Goal: Task Accomplishment & Management: Use online tool/utility

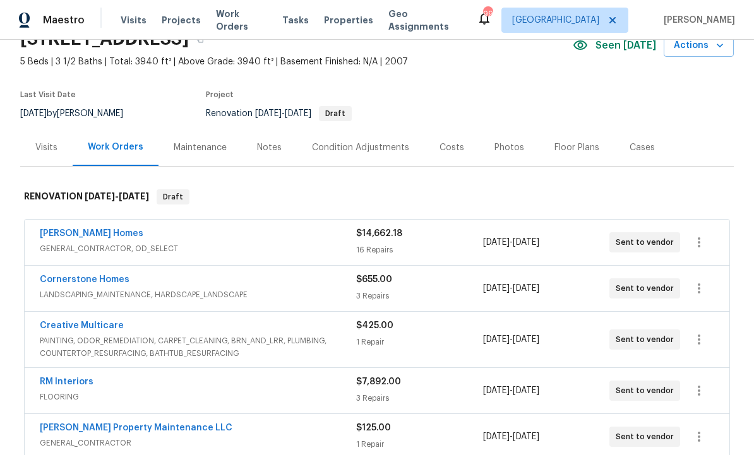
scroll to position [63, 0]
click at [369, 155] on div "Condition Adjustments" at bounding box center [361, 146] width 128 height 37
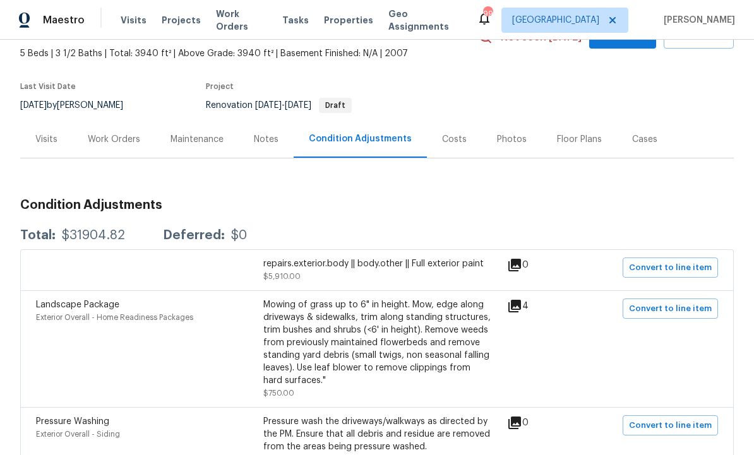
scroll to position [72, 0]
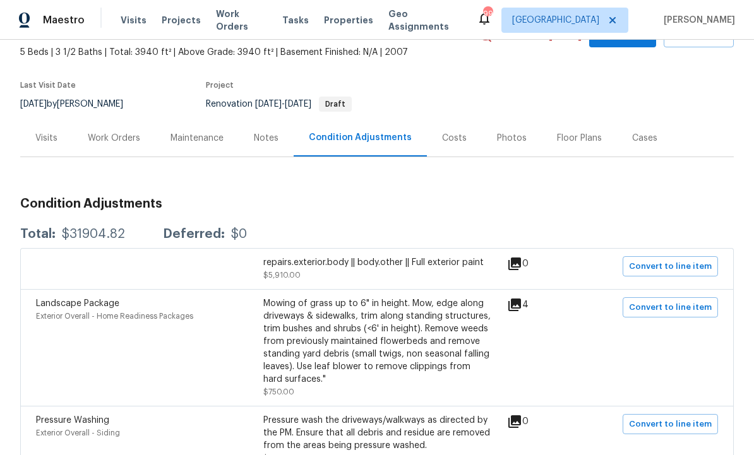
click at [106, 132] on div "Work Orders" at bounding box center [114, 138] width 52 height 13
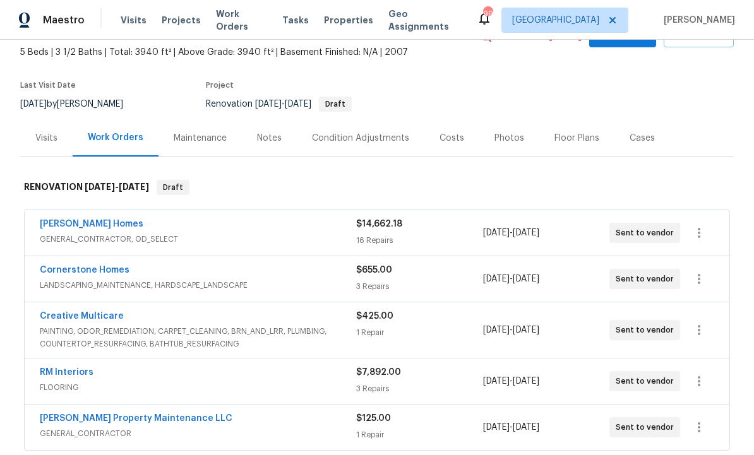
click at [357, 140] on div "Condition Adjustments" at bounding box center [360, 138] width 97 height 13
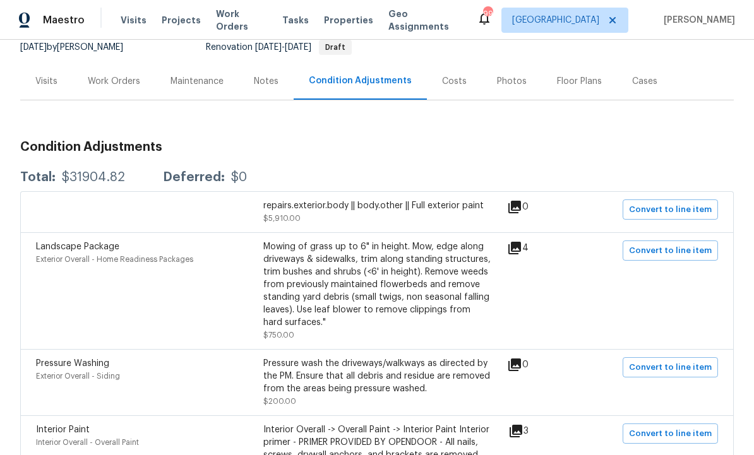
scroll to position [128, 0]
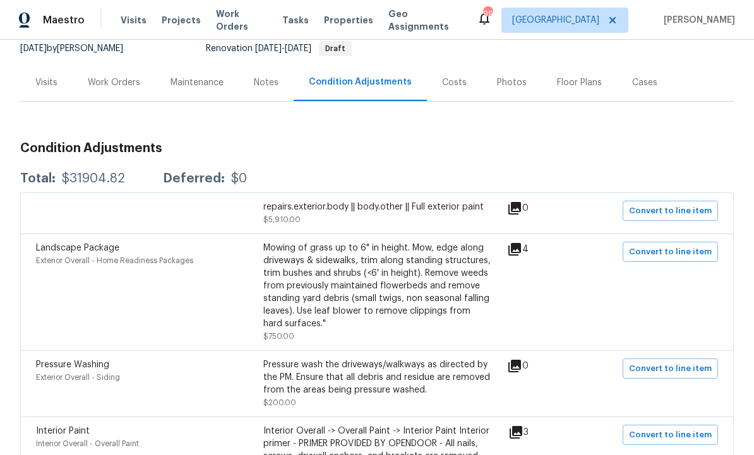
click at [380, 214] on div "repairs.exterior.body || body.other || Full exterior paint $5,910.00" at bounding box center [376, 213] width 227 height 25
click at [414, 207] on div "repairs.exterior.body || body.other || Full exterior paint" at bounding box center [376, 207] width 227 height 13
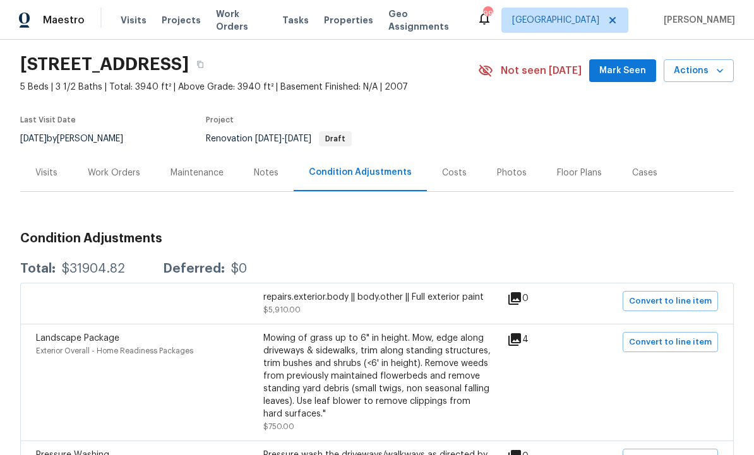
scroll to position [44, 0]
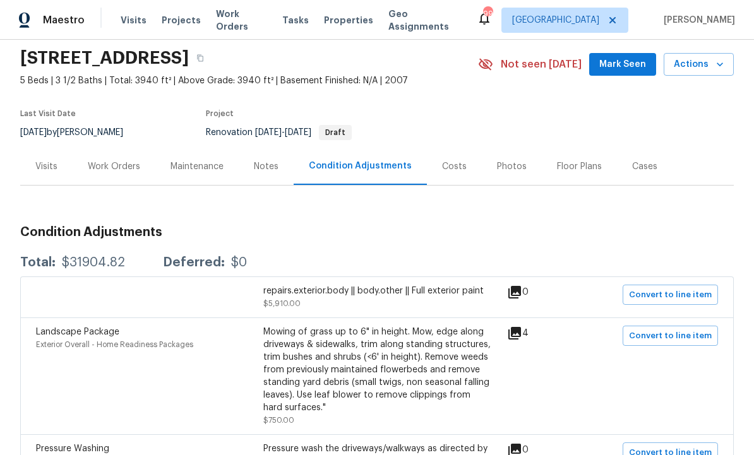
click at [116, 164] on div "Work Orders" at bounding box center [114, 166] width 52 height 13
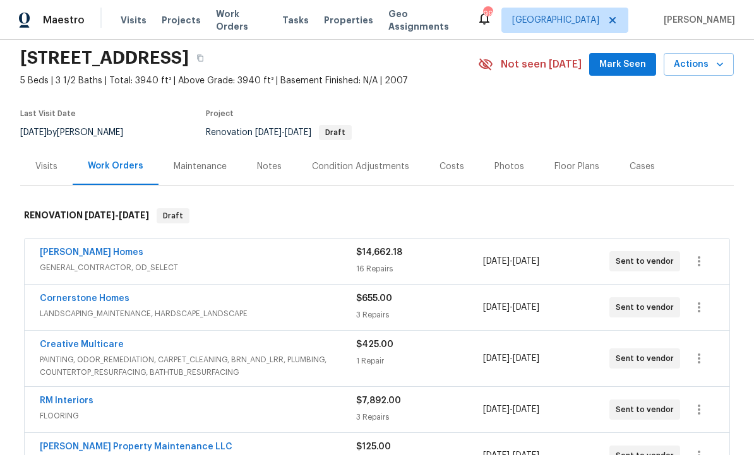
scroll to position [57, 0]
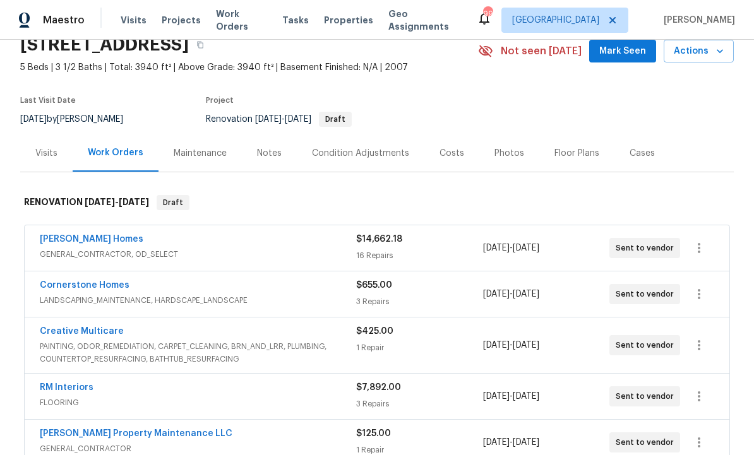
click at [93, 235] on link "[PERSON_NAME] Homes" at bounding box center [92, 239] width 104 height 9
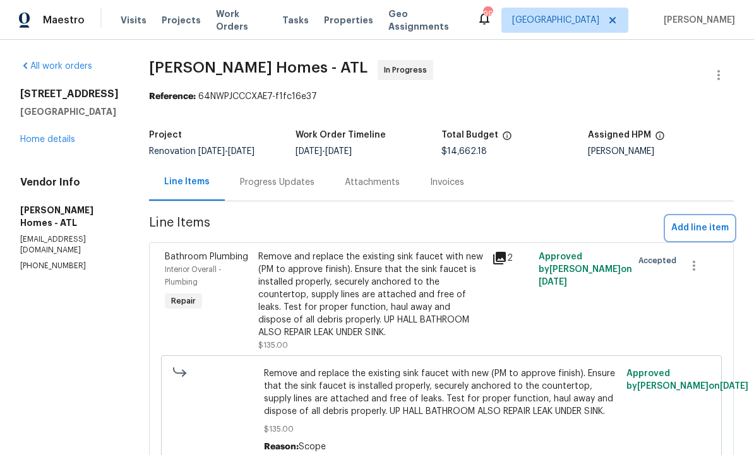
click at [693, 220] on span "Add line item" at bounding box center [699, 228] width 57 height 16
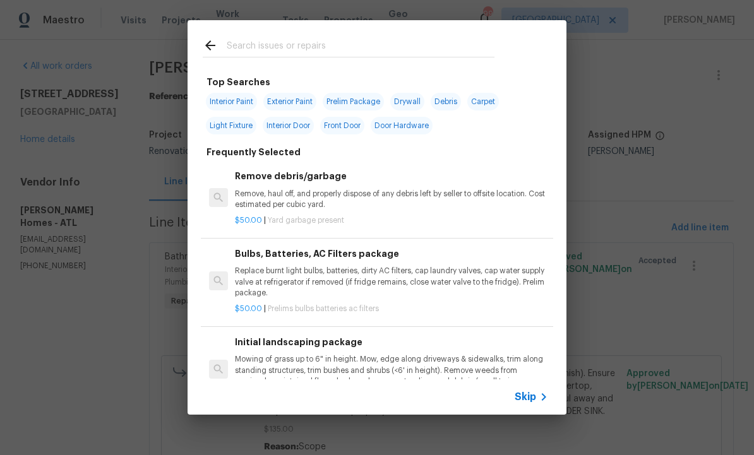
click at [285, 42] on input "text" at bounding box center [361, 47] width 268 height 19
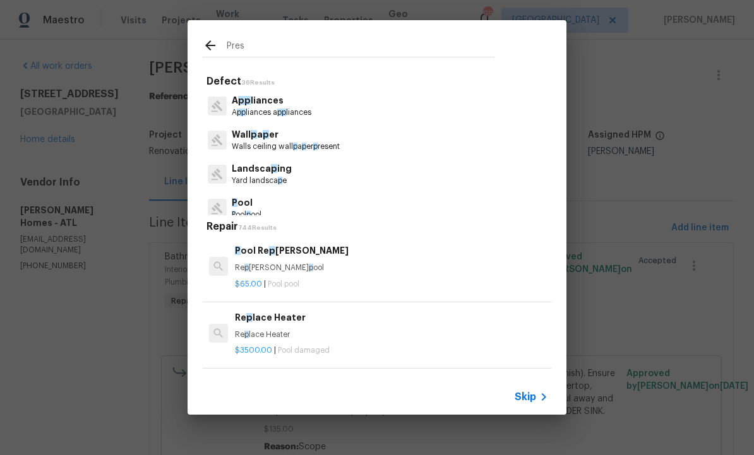
type input "Press"
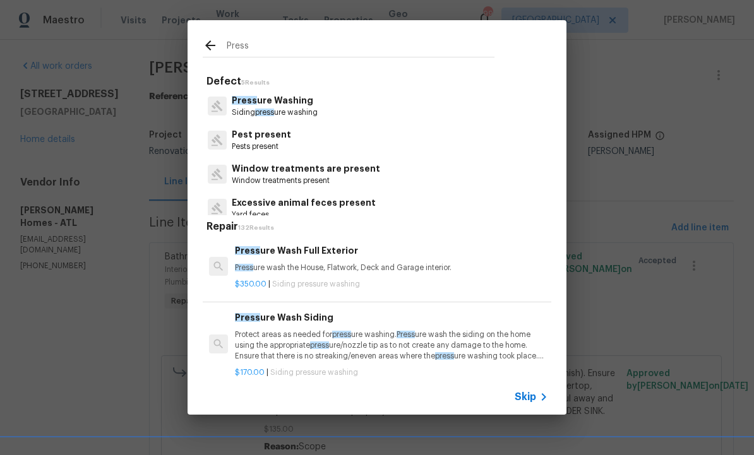
click at [288, 104] on p "Press ure Washing" at bounding box center [275, 100] width 86 height 13
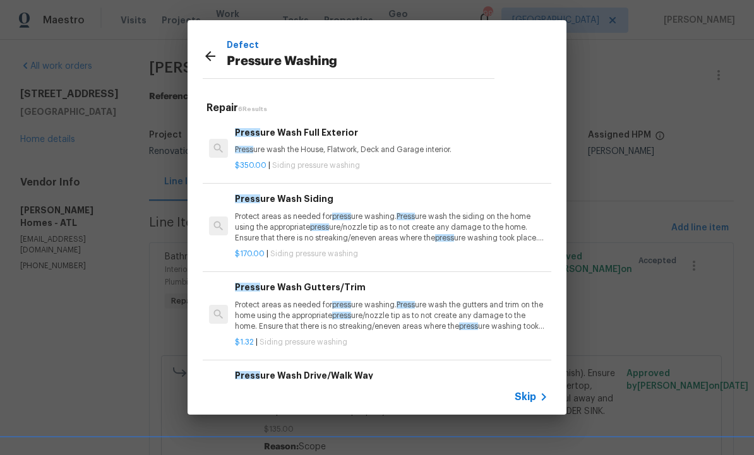
click at [308, 148] on p "Press ure wash the House, Flatwork, Deck and Garage interior." at bounding box center [391, 150] width 313 height 11
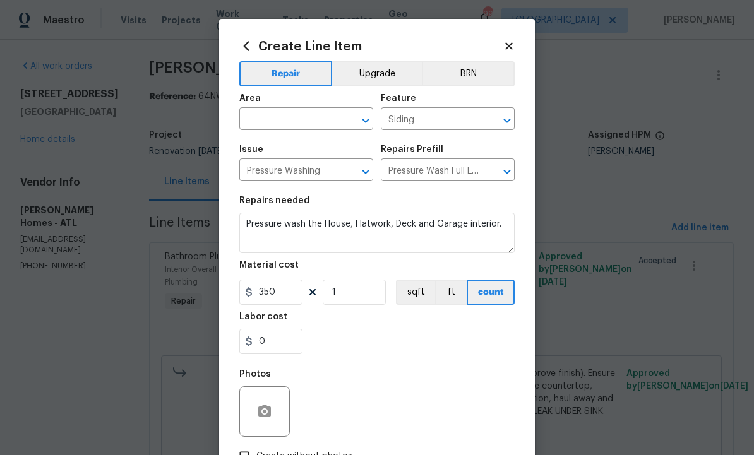
click at [301, 117] on input "text" at bounding box center [288, 121] width 99 height 20
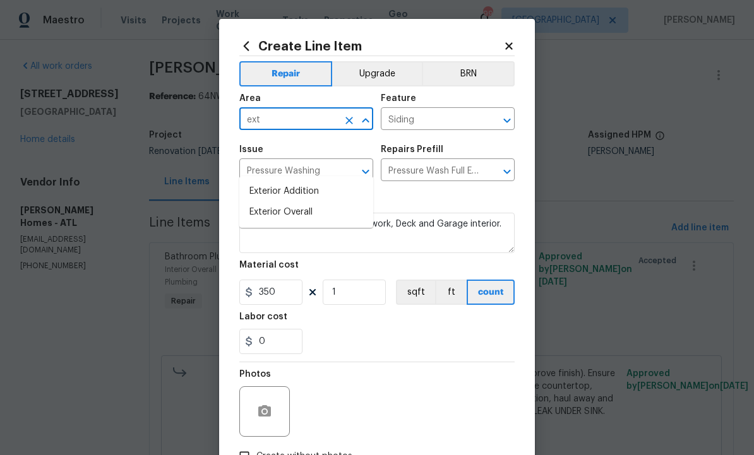
click at [307, 202] on li "Exterior Overall" at bounding box center [306, 212] width 134 height 21
type input "Exterior Overall"
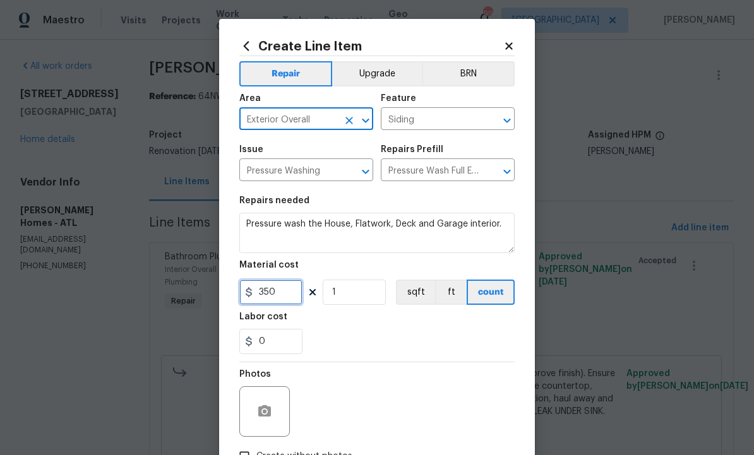
click at [284, 294] on input "350" at bounding box center [270, 292] width 63 height 25
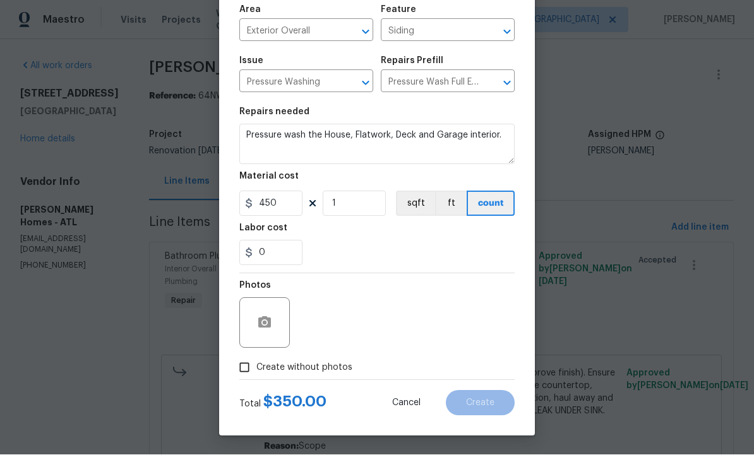
scroll to position [91, 0]
type input "450"
click at [267, 319] on icon "button" at bounding box center [264, 322] width 13 height 11
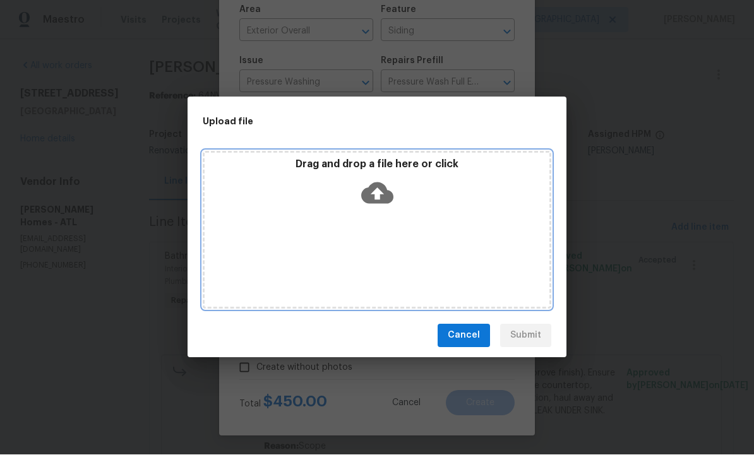
click at [383, 183] on icon at bounding box center [377, 193] width 32 height 32
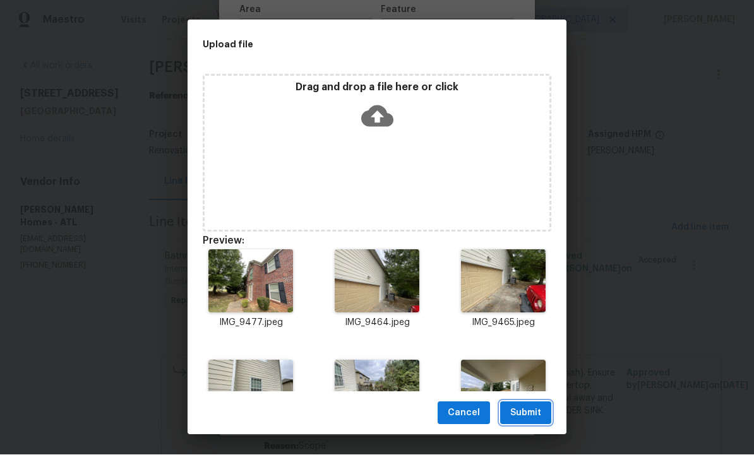
click at [527, 408] on span "Submit" at bounding box center [525, 414] width 31 height 16
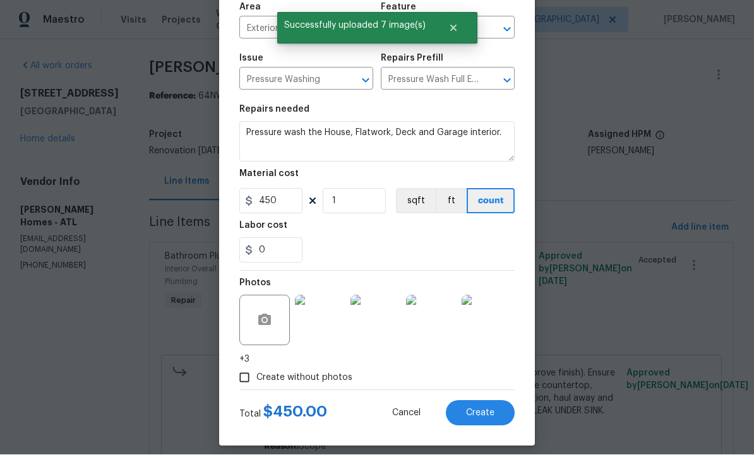
click at [480, 409] on button "Create" at bounding box center [480, 413] width 69 height 25
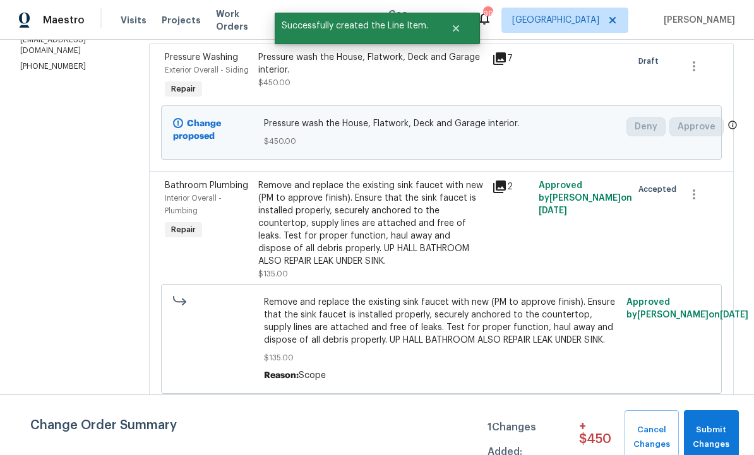
scroll to position [194, 0]
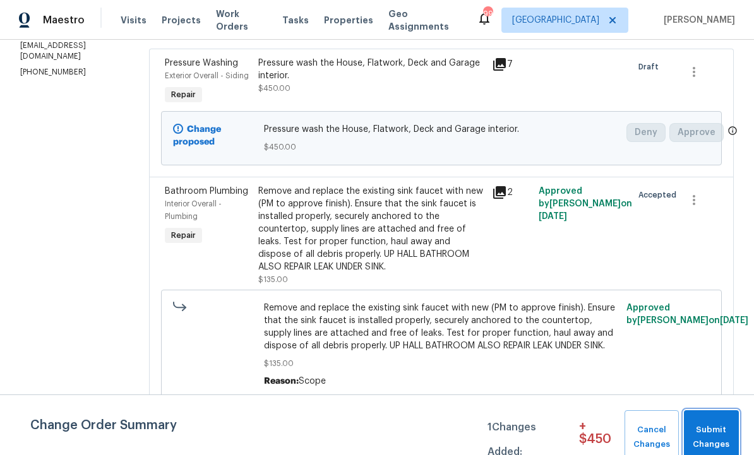
click at [711, 428] on span "Submit Changes" at bounding box center [711, 437] width 42 height 29
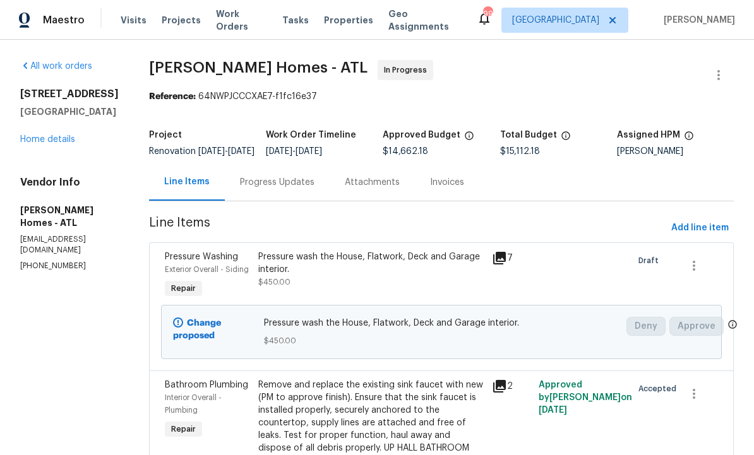
scroll to position [0, 0]
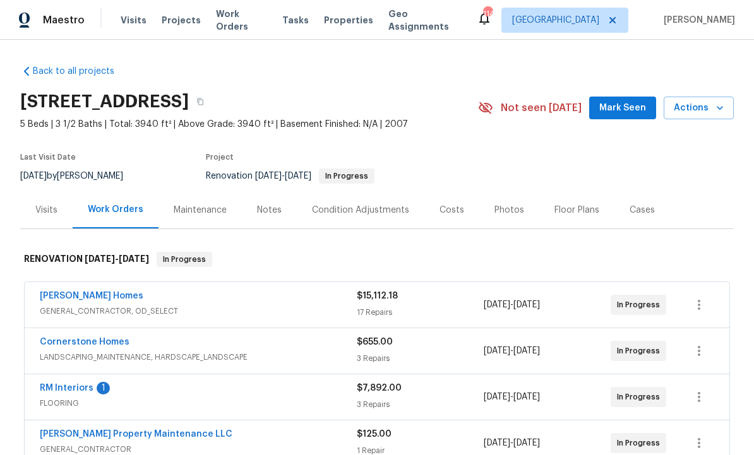
click at [383, 216] on div "Condition Adjustments" at bounding box center [360, 210] width 97 height 13
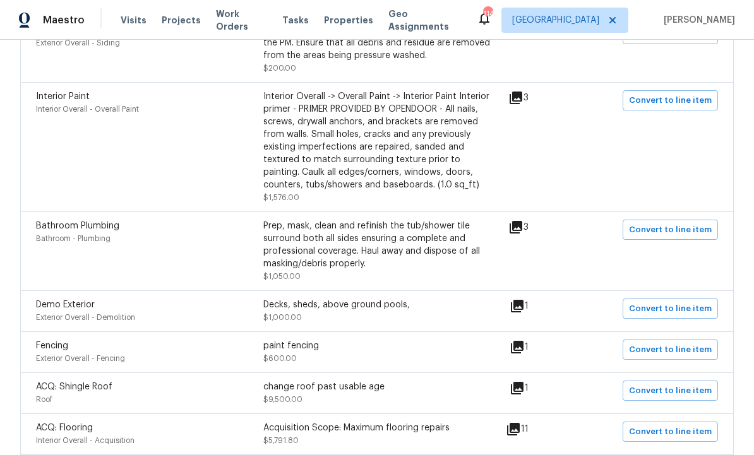
scroll to position [464, 0]
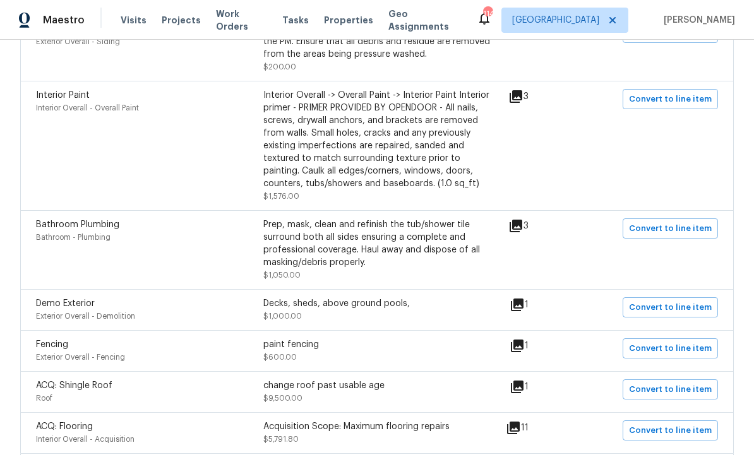
click at [422, 237] on div "Prep, mask, clean and refinish the tub/shower tile surround both all sides ensu…" at bounding box center [376, 244] width 227 height 51
click at [521, 229] on icon at bounding box center [516, 226] width 13 height 13
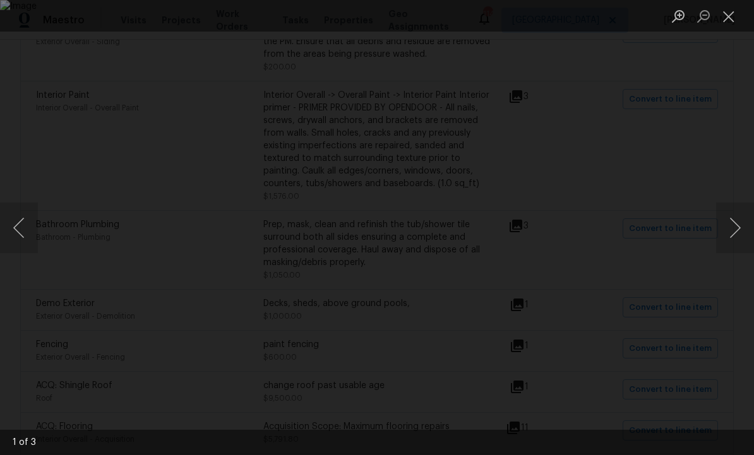
click at [719, 231] on button "Next image" at bounding box center [735, 228] width 38 height 51
click at [725, 233] on button "Next image" at bounding box center [735, 228] width 38 height 51
click at [734, 226] on button "Next image" at bounding box center [735, 228] width 38 height 51
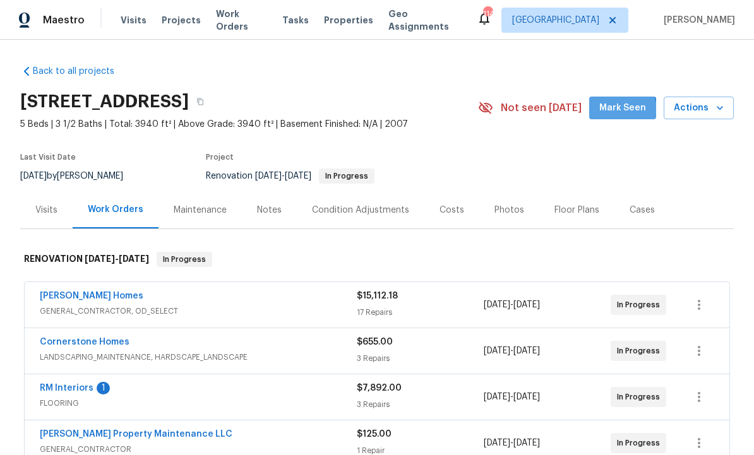
click at [617, 111] on span "Mark Seen" at bounding box center [622, 108] width 47 height 16
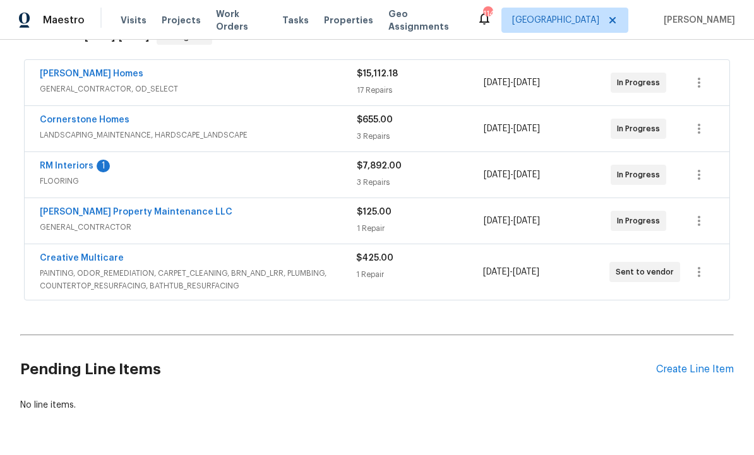
scroll to position [222, 0]
click at [75, 258] on link "Creative Multicare" at bounding box center [82, 259] width 84 height 9
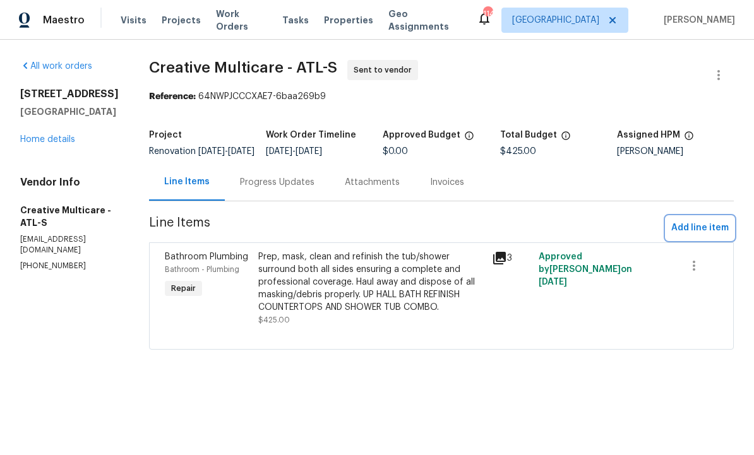
click at [707, 232] on span "Add line item" at bounding box center [699, 228] width 57 height 16
click at [698, 236] on span "Add line item" at bounding box center [699, 228] width 57 height 16
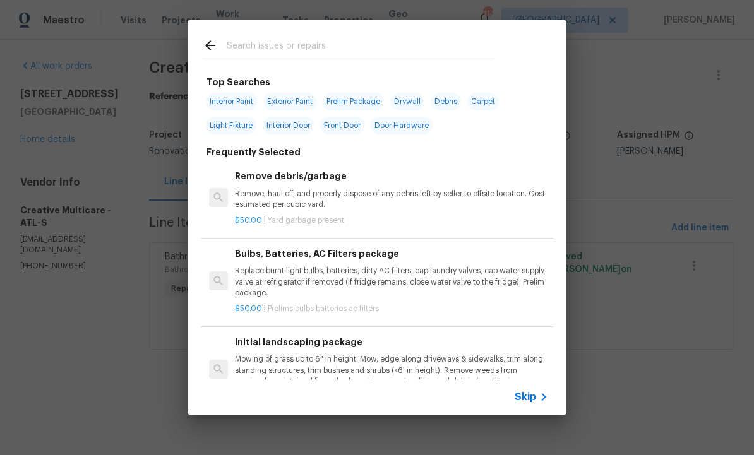
click at [268, 47] on input "text" at bounding box center [361, 47] width 268 height 19
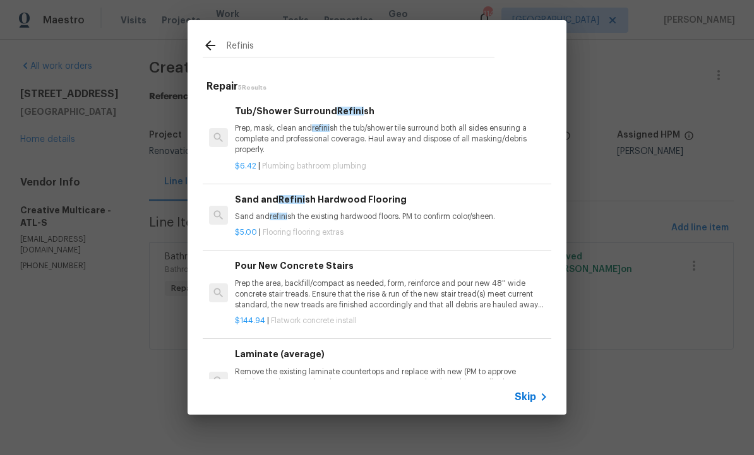
type input "Refinish"
click at [308, 115] on h6 "Tub/Shower Surround Refinish" at bounding box center [391, 111] width 313 height 14
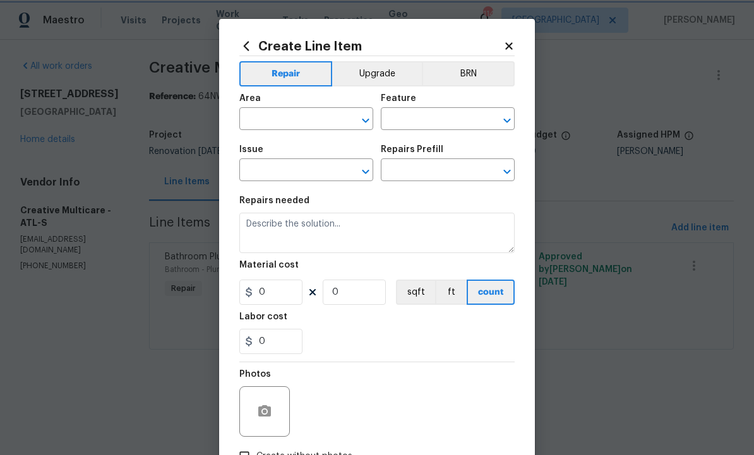
type input "Plumbing"
type input "Bathroom Plumbing"
type textarea "Prep, mask, clean and refinish the tub/shower tile surround both all sides ensu…"
type input "1"
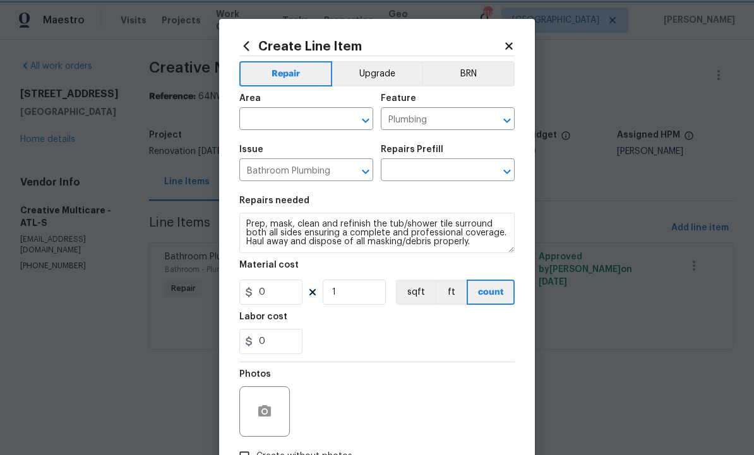
type input "Tub/Shower Surround Refinish $6.42"
type input "6.42"
click at [299, 120] on input "text" at bounding box center [288, 121] width 99 height 20
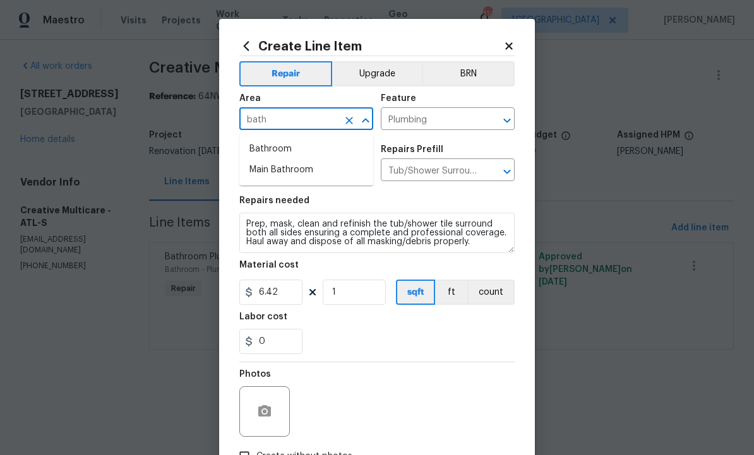
click at [301, 147] on li "Bathroom" at bounding box center [306, 149] width 134 height 21
type input "Bathroom"
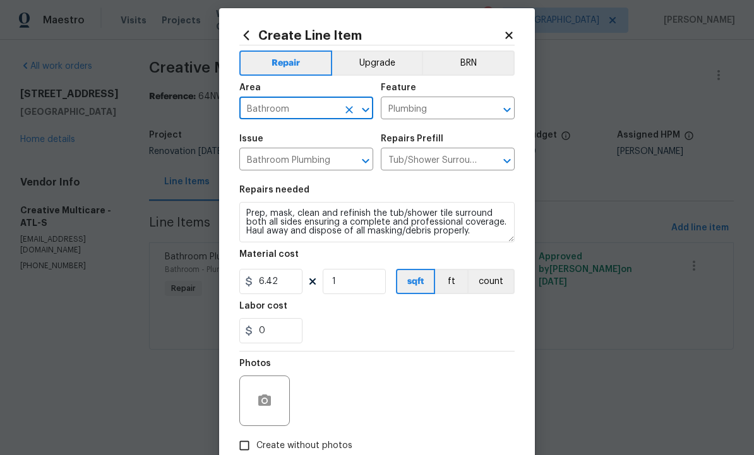
scroll to position [13, 0]
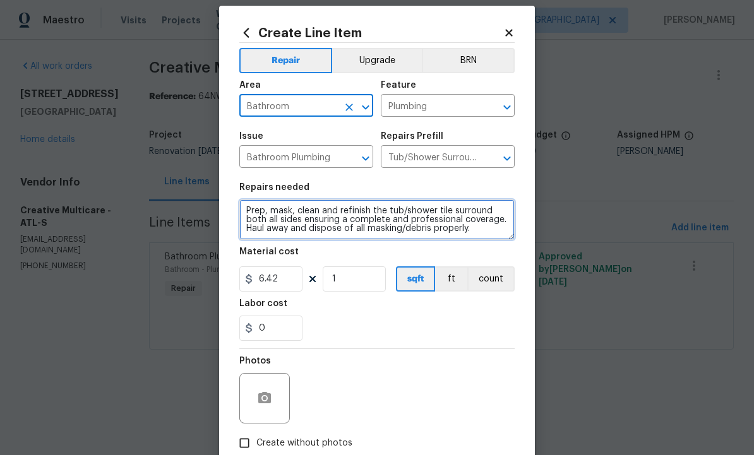
click at [502, 236] on textarea "Prep, mask, clean and refinish the tub/shower tile surround both all sides ensu…" at bounding box center [376, 220] width 275 height 40
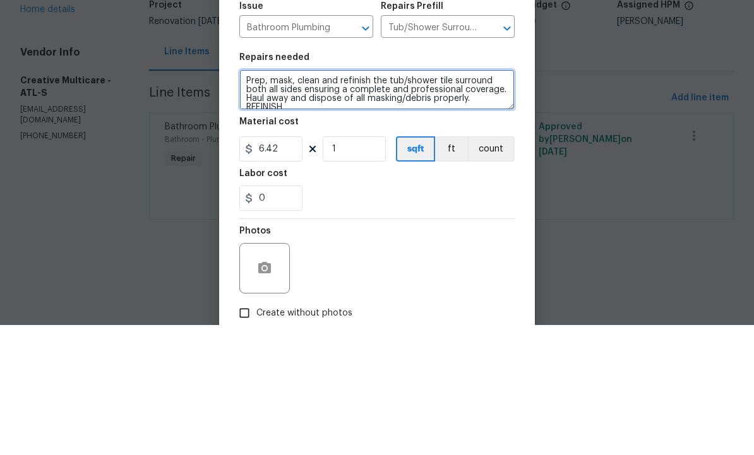
scroll to position [3, 0]
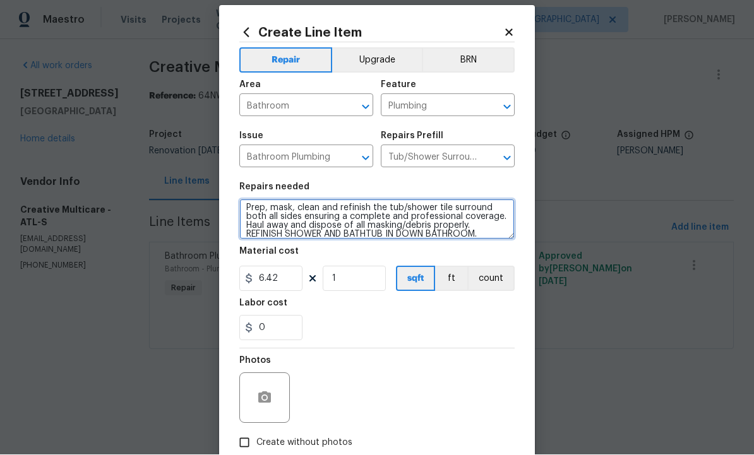
type textarea "Prep, mask, clean and refinish the tub/shower tile surround both all sides ensu…"
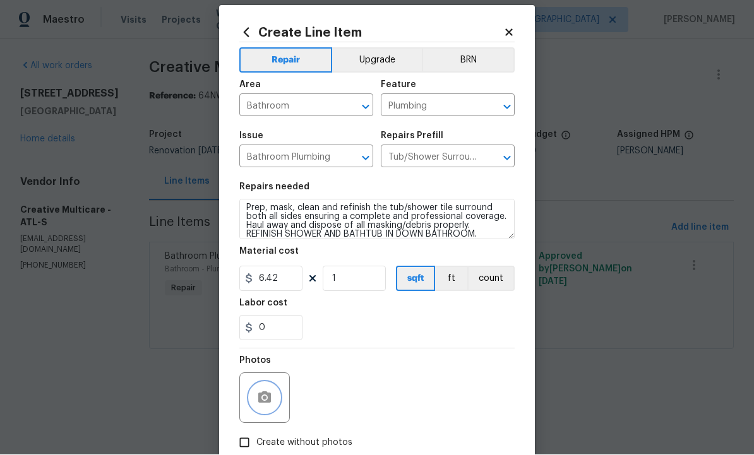
click at [277, 397] on button "button" at bounding box center [264, 398] width 30 height 30
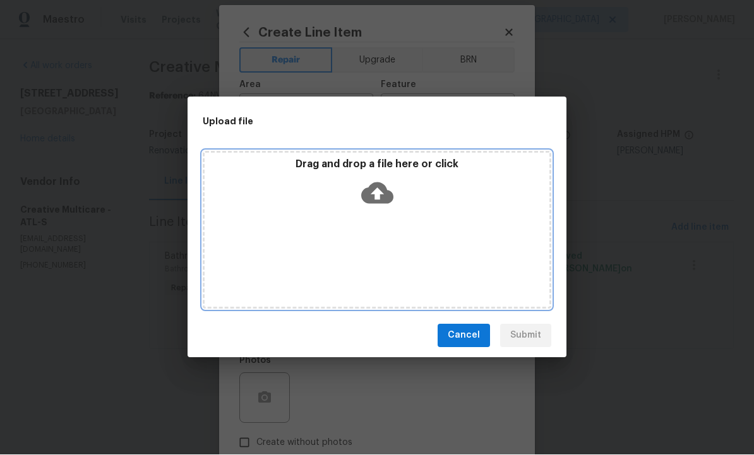
click at [379, 188] on icon at bounding box center [377, 193] width 32 height 21
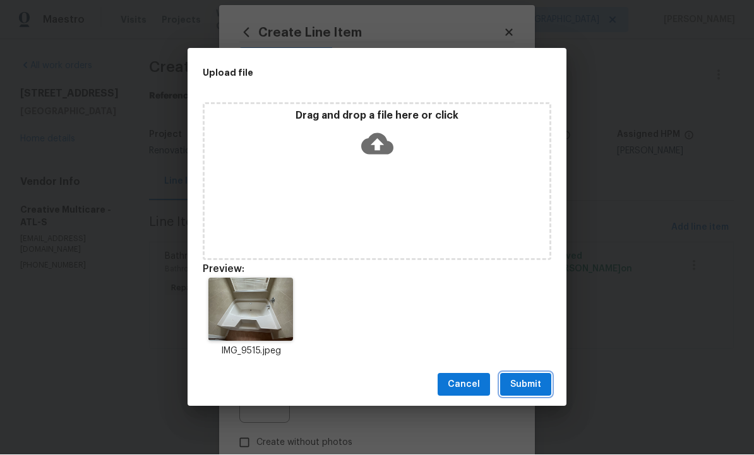
click at [524, 382] on span "Submit" at bounding box center [525, 386] width 31 height 16
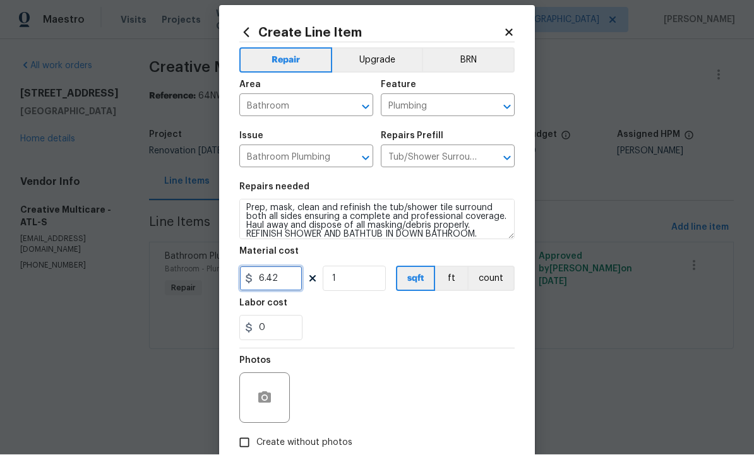
click at [284, 278] on input "6.42" at bounding box center [270, 279] width 63 height 25
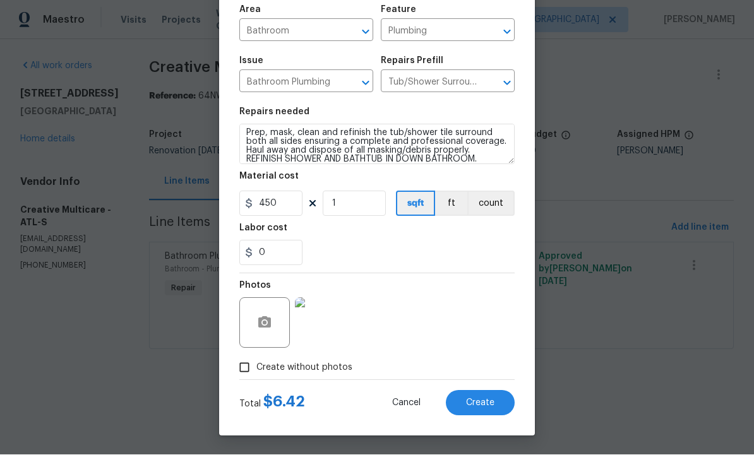
scroll to position [91, 0]
type input "450"
click at [479, 399] on span "Create" at bounding box center [480, 403] width 28 height 9
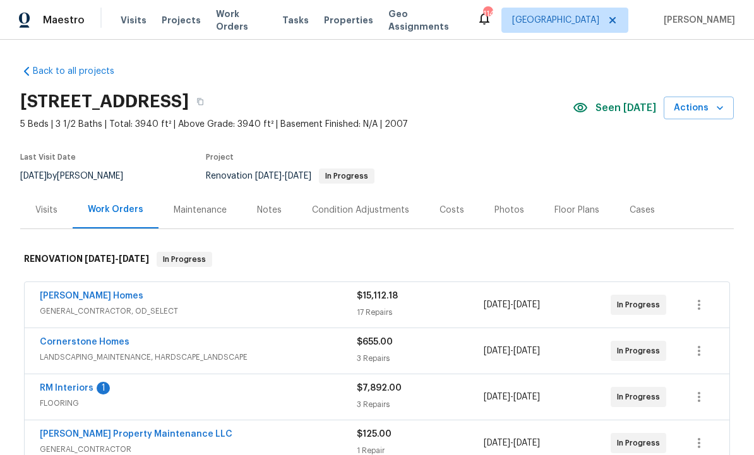
click at [378, 211] on div "Condition Adjustments" at bounding box center [360, 210] width 97 height 13
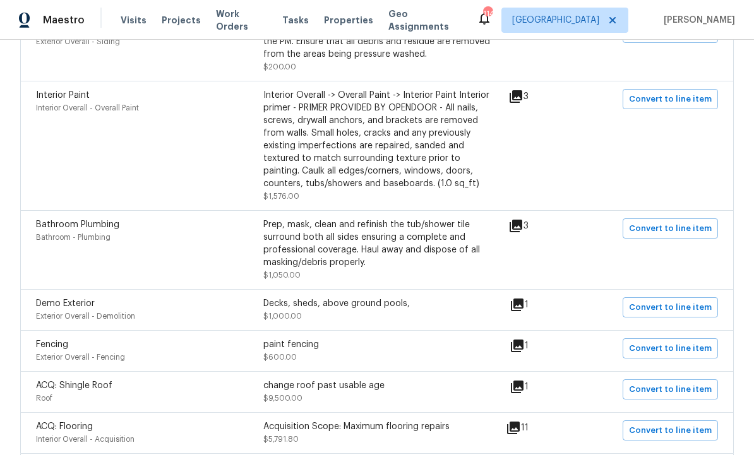
scroll to position [465, 0]
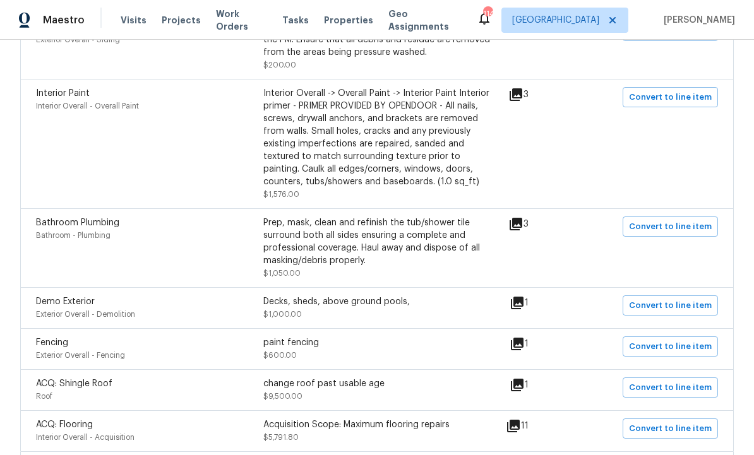
click at [522, 231] on icon at bounding box center [516, 224] width 13 height 13
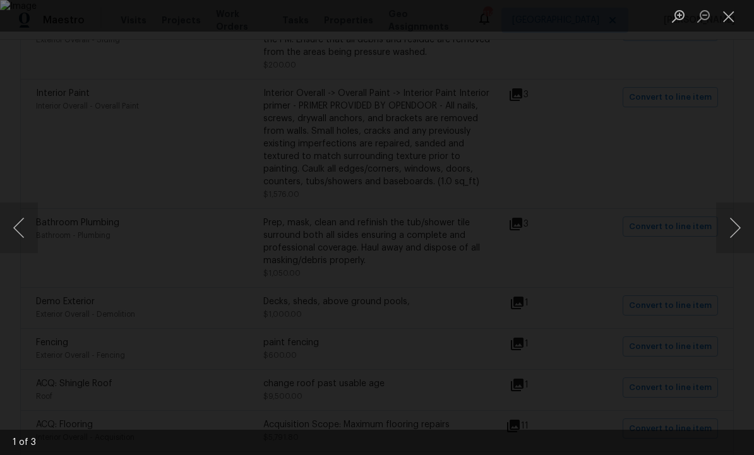
click at [429, 210] on img "Lightbox" at bounding box center [377, 227] width 754 height 455
click at [738, 230] on button "Next image" at bounding box center [735, 228] width 38 height 51
click at [734, 225] on button "Next image" at bounding box center [735, 228] width 38 height 51
click at [727, 16] on button "Close lightbox" at bounding box center [728, 16] width 25 height 22
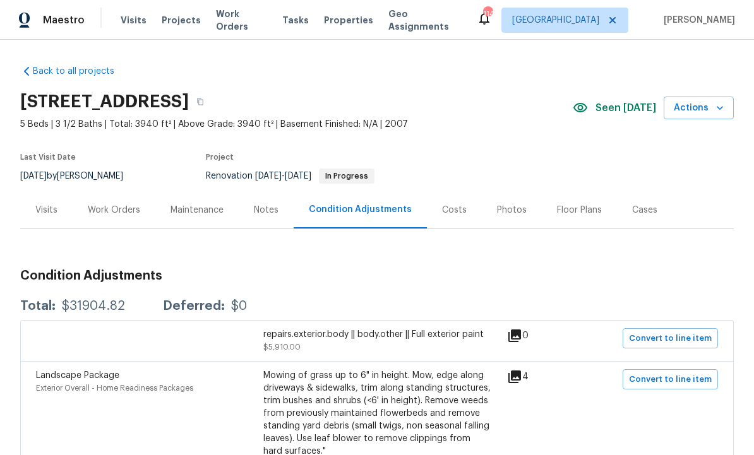
scroll to position [0, 0]
click at [123, 208] on div "Work Orders" at bounding box center [114, 210] width 52 height 13
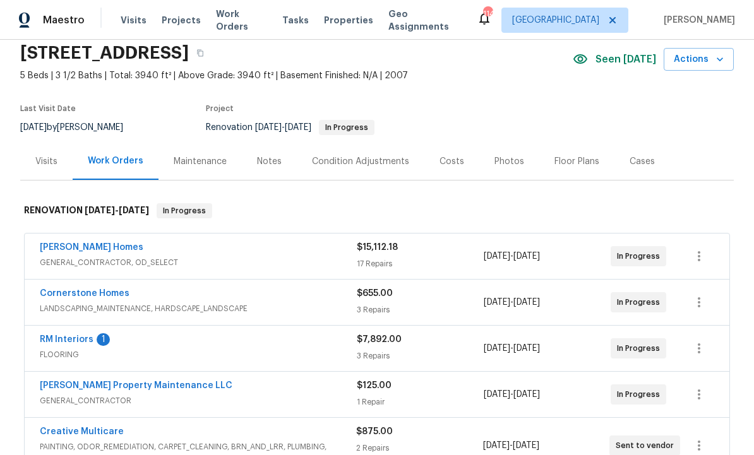
scroll to position [53, 0]
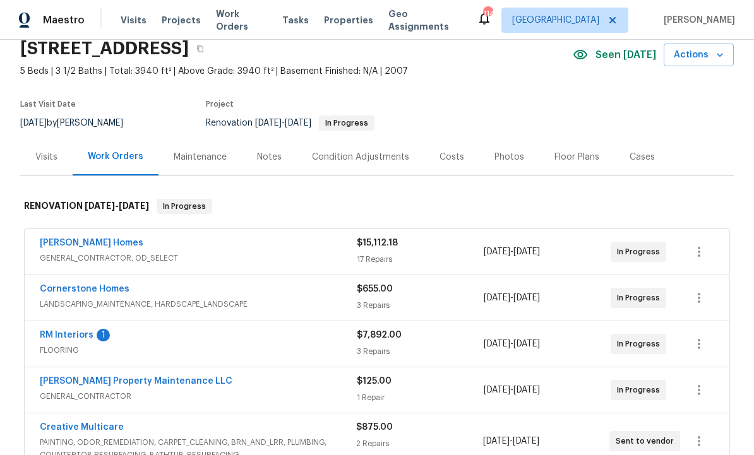
click at [102, 419] on div "Creative Multicare PAINTING, ODOR_REMEDIATION, CARPET_CLEANING, BRN_AND_LRR, PL…" at bounding box center [377, 442] width 705 height 56
click at [91, 425] on link "Creative Multicare" at bounding box center [82, 427] width 84 height 9
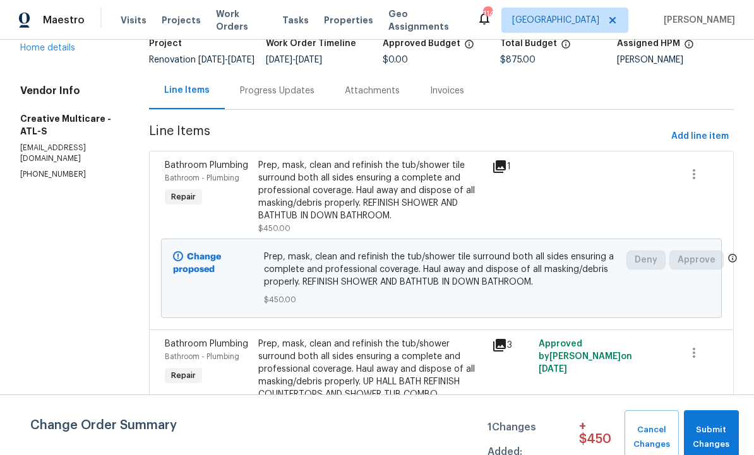
scroll to position [93, 0]
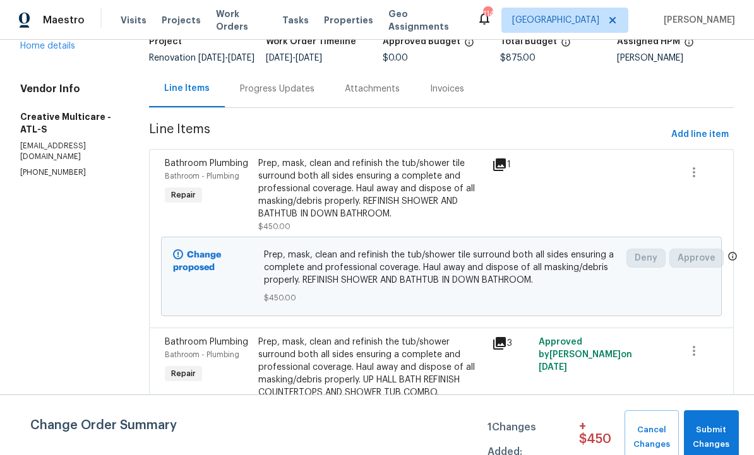
click at [403, 207] on div "Prep, mask, clean and refinish the tub/shower tile surround both all sides ensu…" at bounding box center [371, 188] width 226 height 63
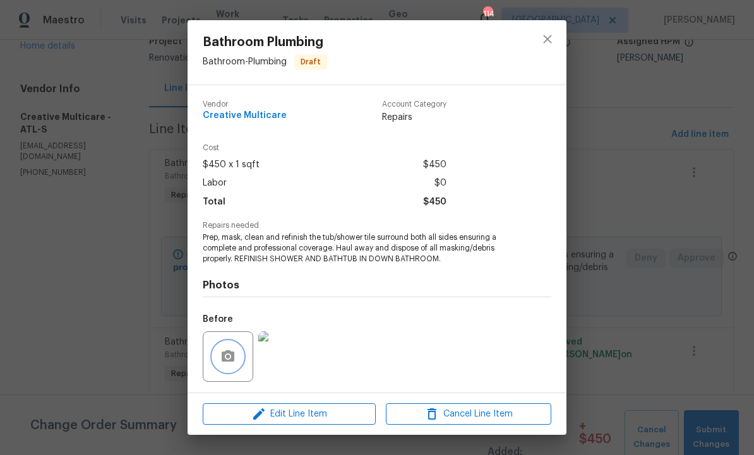
click at [219, 361] on button "button" at bounding box center [228, 357] width 30 height 30
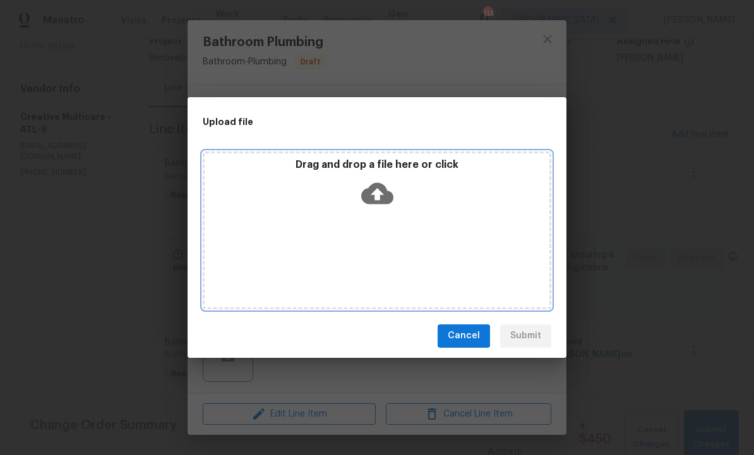
click at [373, 190] on icon at bounding box center [377, 193] width 32 height 21
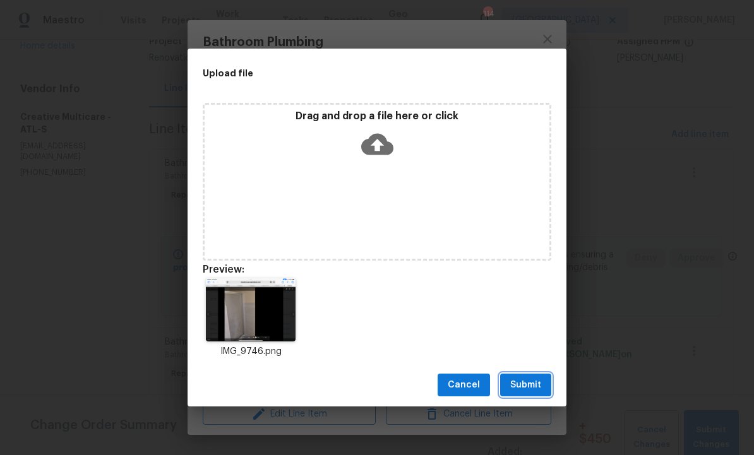
click at [522, 383] on span "Submit" at bounding box center [525, 386] width 31 height 16
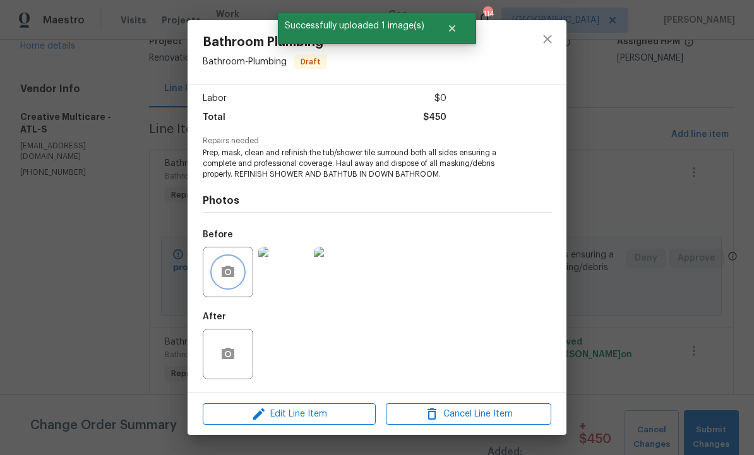
scroll to position [87, 0]
click at [627, 169] on div "Bathroom Plumbing Bathroom - Plumbing Draft Vendor Creative Multicare Account C…" at bounding box center [377, 227] width 754 height 455
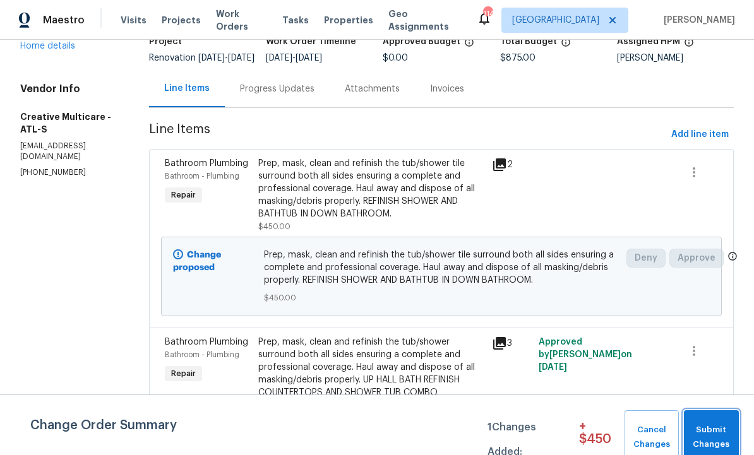
click at [704, 427] on span "Submit Changes" at bounding box center [711, 437] width 42 height 29
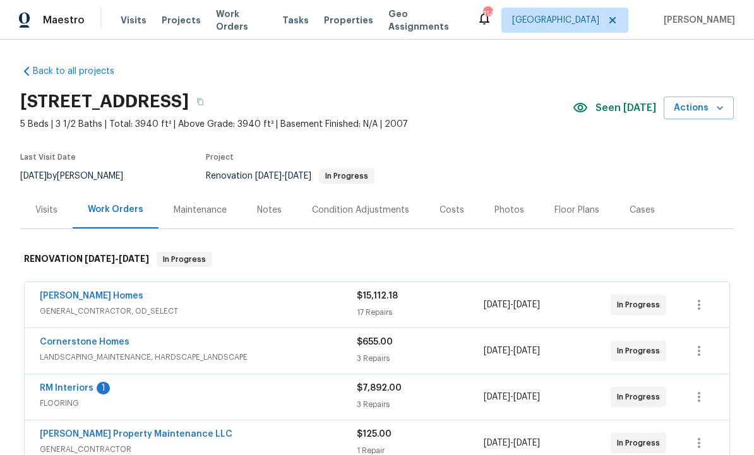
click at [92, 299] on link "[PERSON_NAME] Homes" at bounding box center [92, 296] width 104 height 9
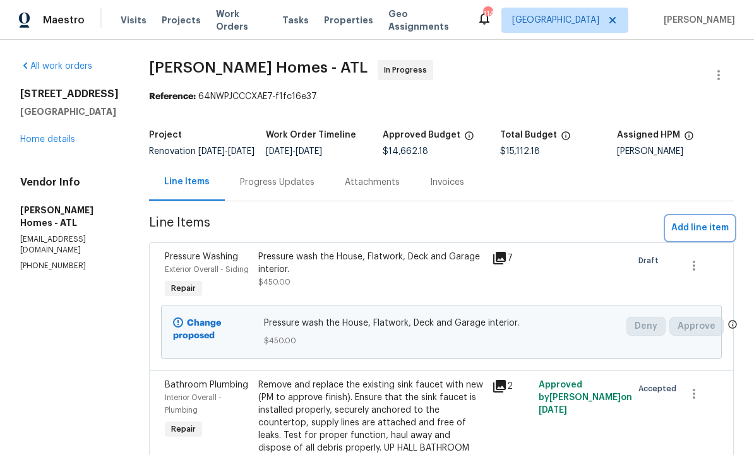
click at [700, 236] on span "Add line item" at bounding box center [699, 228] width 57 height 16
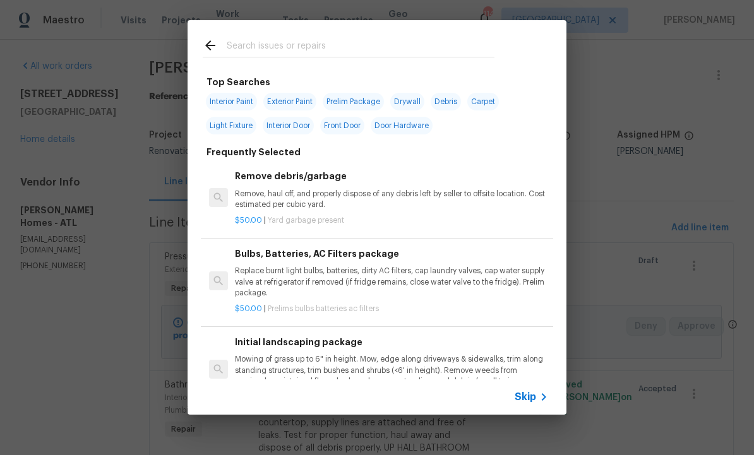
click at [269, 44] on input "text" at bounding box center [361, 47] width 268 height 19
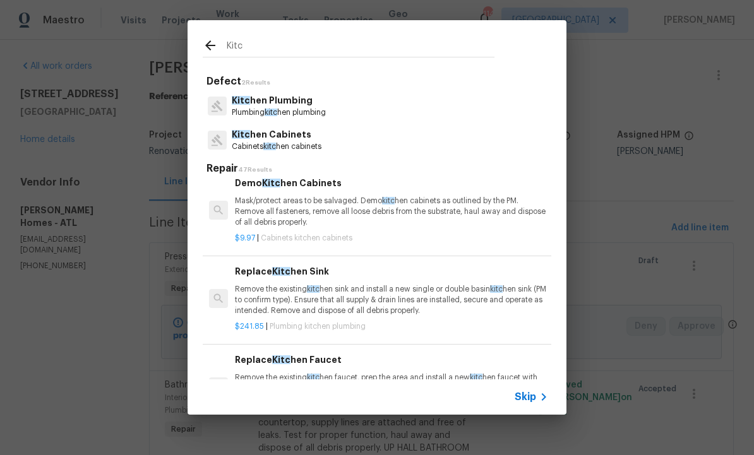
click at [375, 47] on input "Kitc" at bounding box center [361, 47] width 268 height 19
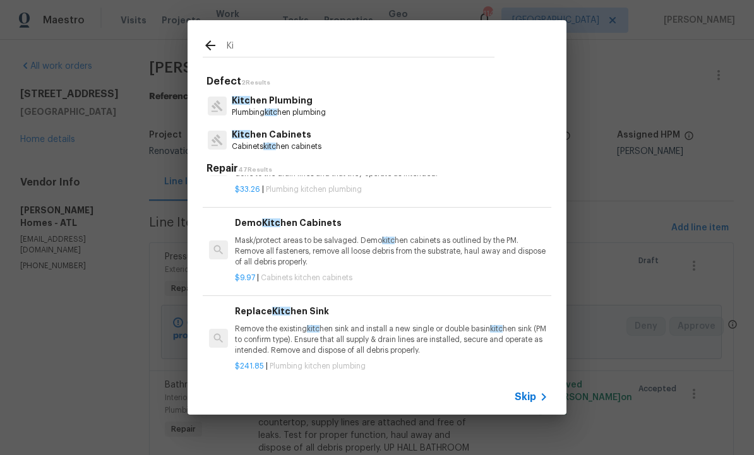
type input "K"
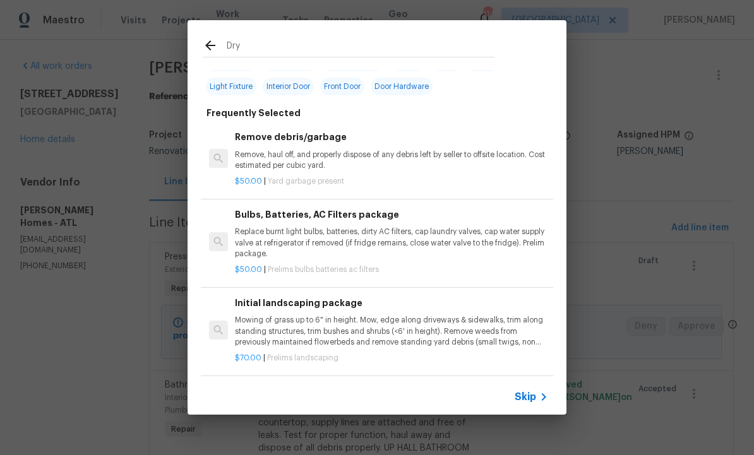
type input "Dryw"
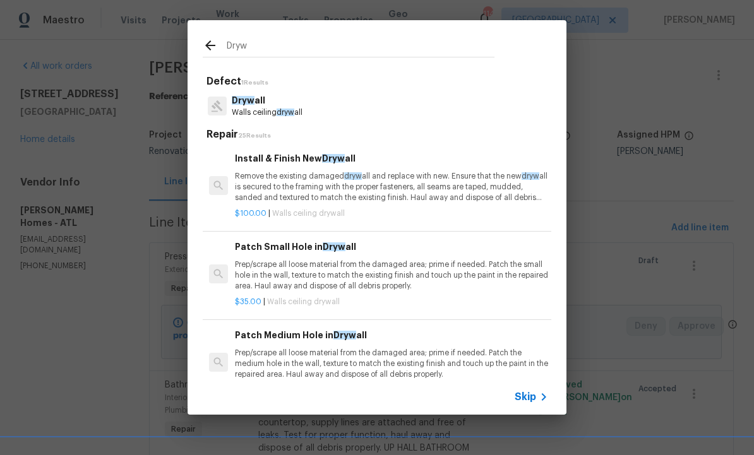
click at [268, 114] on p "Walls ceiling dryw all" at bounding box center [267, 112] width 71 height 11
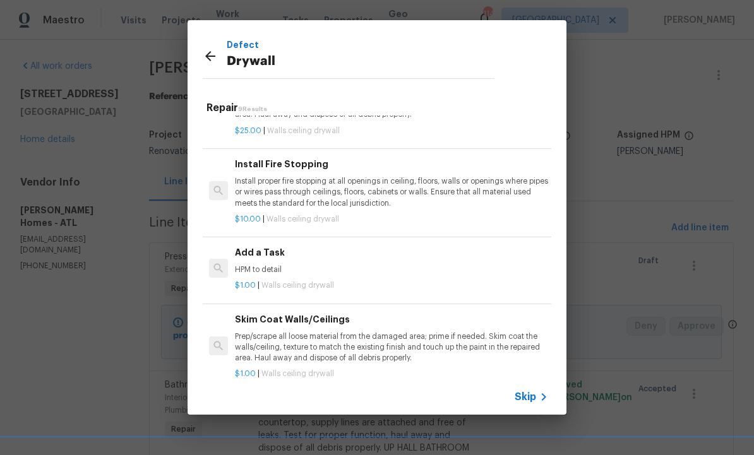
click at [279, 252] on h6 "Add a Task" at bounding box center [391, 253] width 313 height 14
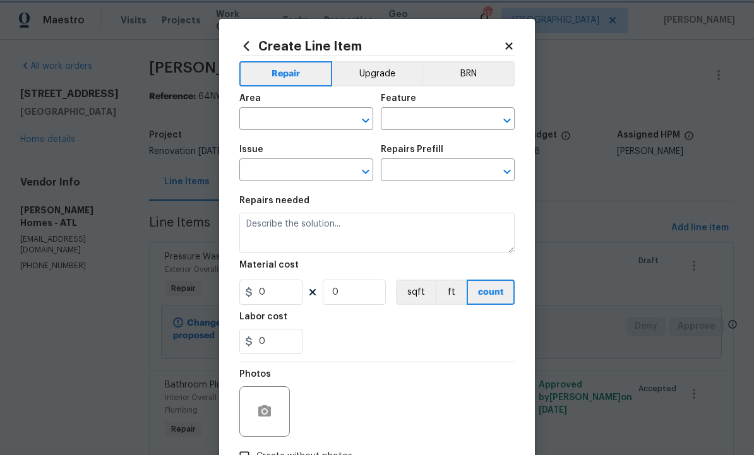
type input "Walls and Ceiling"
type input "Drywall"
type textarea "HPM to detail"
type input "1"
type input "Add a Task $1.00"
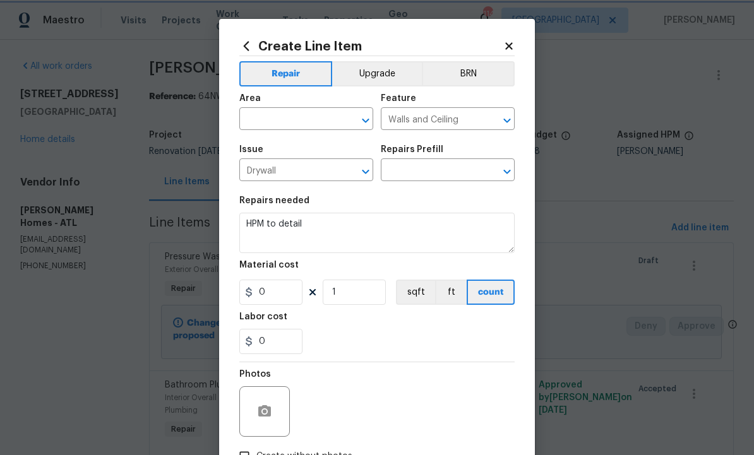
type input "1"
click at [294, 121] on input "text" at bounding box center [288, 121] width 99 height 20
click at [294, 148] on li "Kitchen" at bounding box center [306, 149] width 134 height 21
type input "Kitchen"
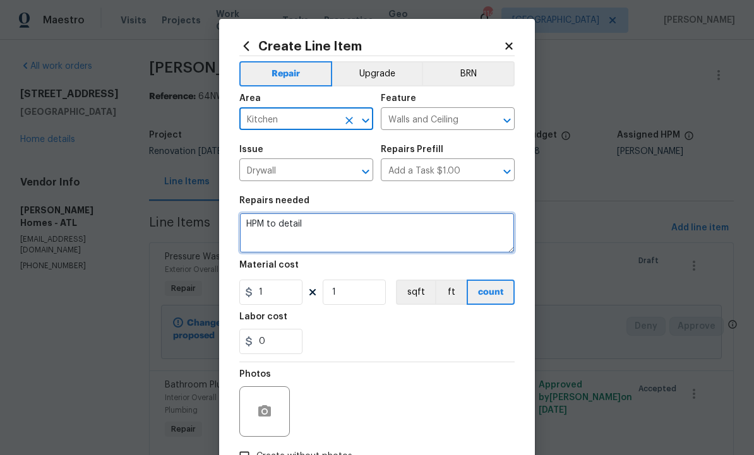
click at [325, 231] on textarea "HPM to detail" at bounding box center [376, 233] width 275 height 40
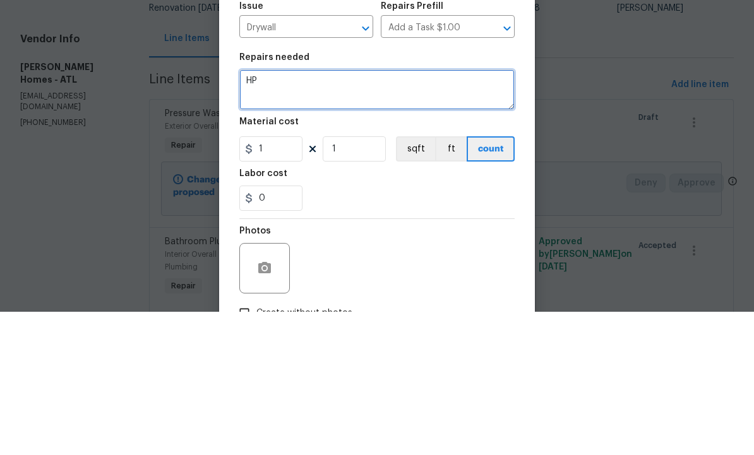
type textarea "H"
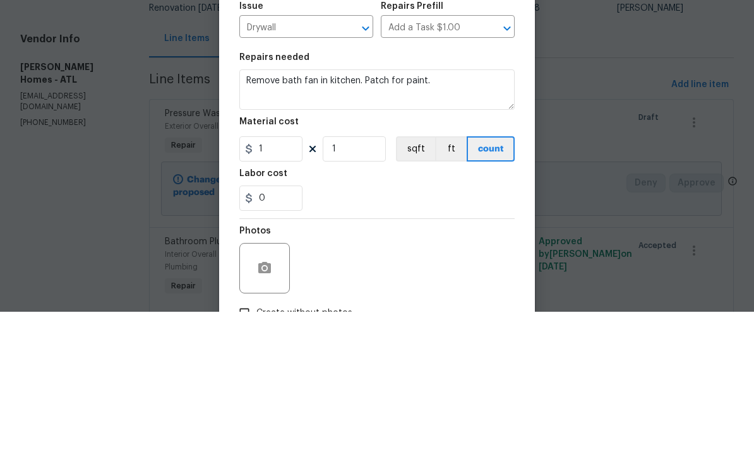
scroll to position [42, 0]
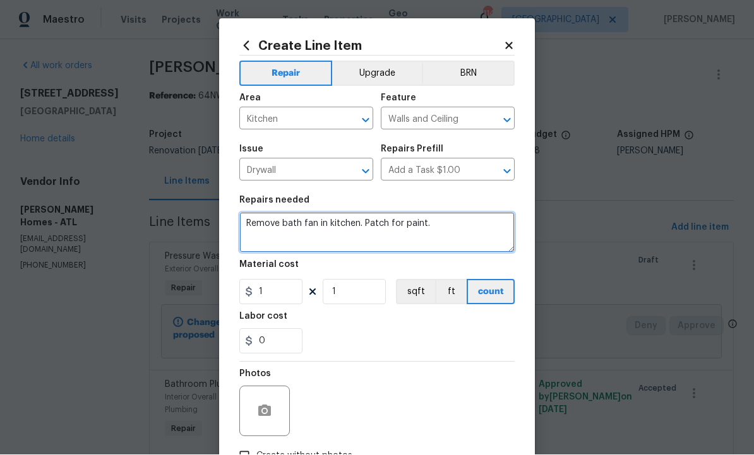
type textarea "Remove bath fan in kitchen. Patch for paint."
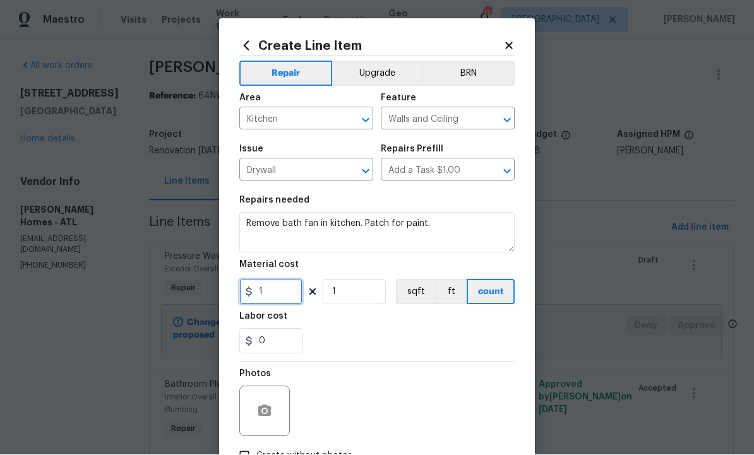
click at [283, 289] on input "1" at bounding box center [270, 292] width 63 height 25
click at [265, 408] on icon "button" at bounding box center [264, 410] width 13 height 11
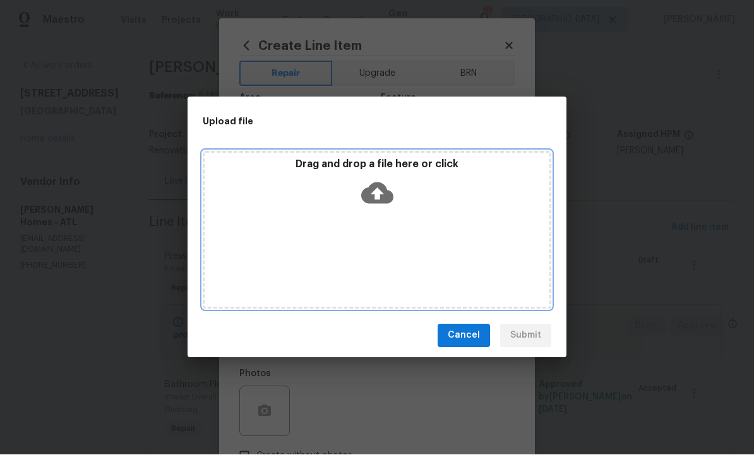
click at [383, 191] on icon at bounding box center [377, 193] width 32 height 21
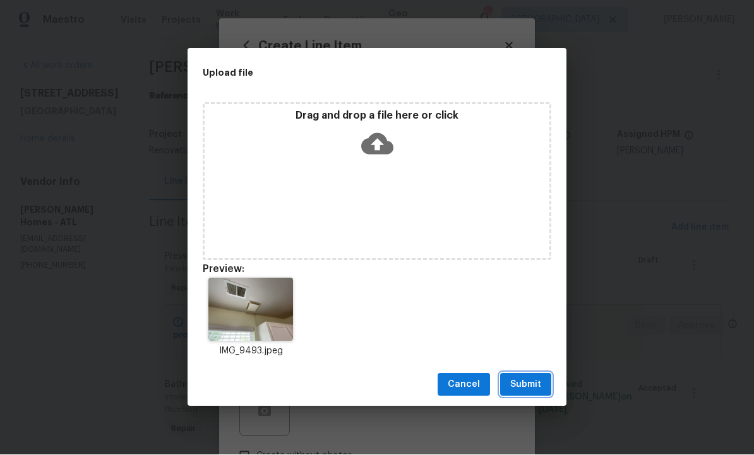
click at [524, 382] on span "Submit" at bounding box center [525, 386] width 31 height 16
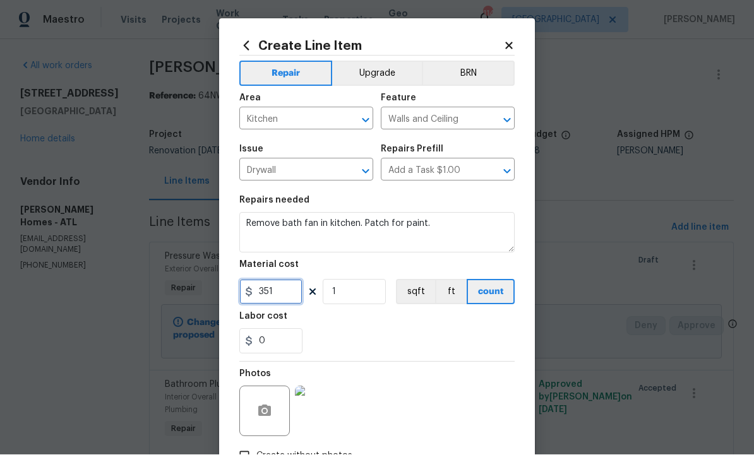
click at [280, 296] on input "351" at bounding box center [270, 292] width 63 height 25
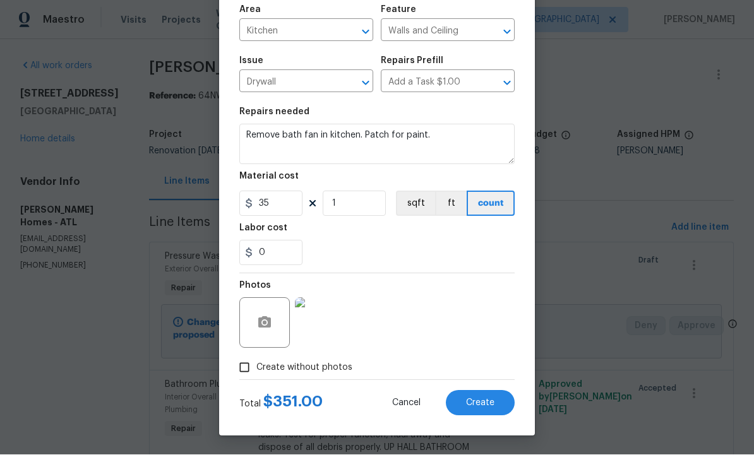
scroll to position [91, 0]
type input "35"
click at [477, 402] on span "Create" at bounding box center [480, 403] width 28 height 9
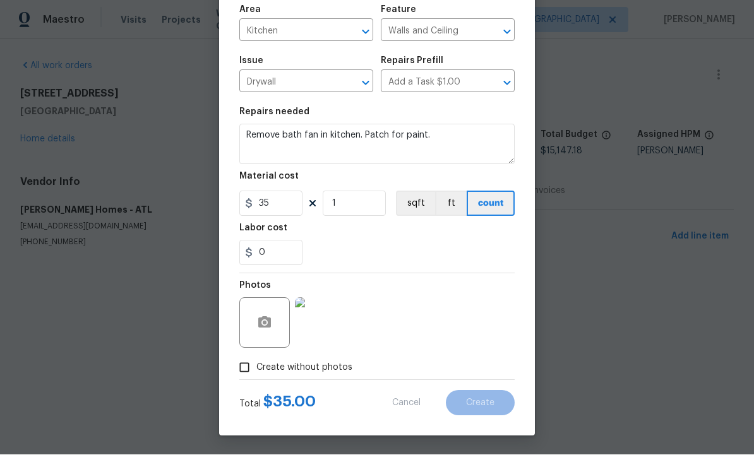
scroll to position [0, 0]
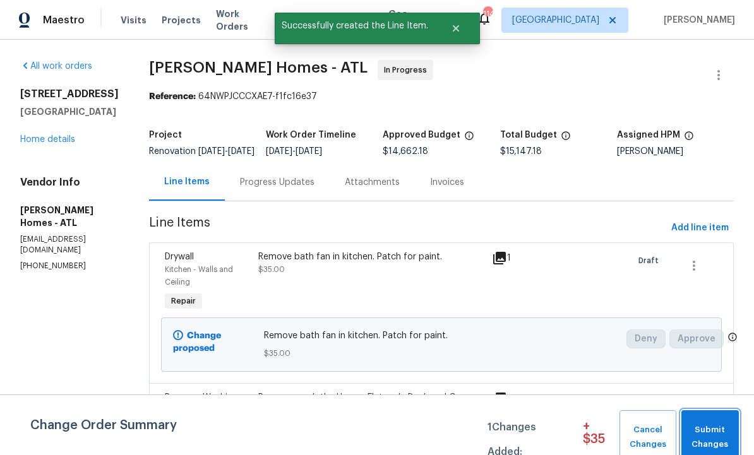
click at [704, 415] on button "Submit Changes" at bounding box center [709, 437] width 57 height 54
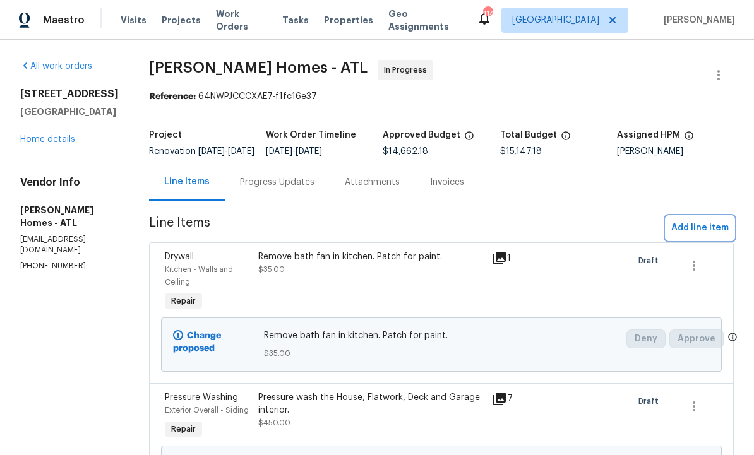
click at [694, 236] on span "Add line item" at bounding box center [699, 228] width 57 height 16
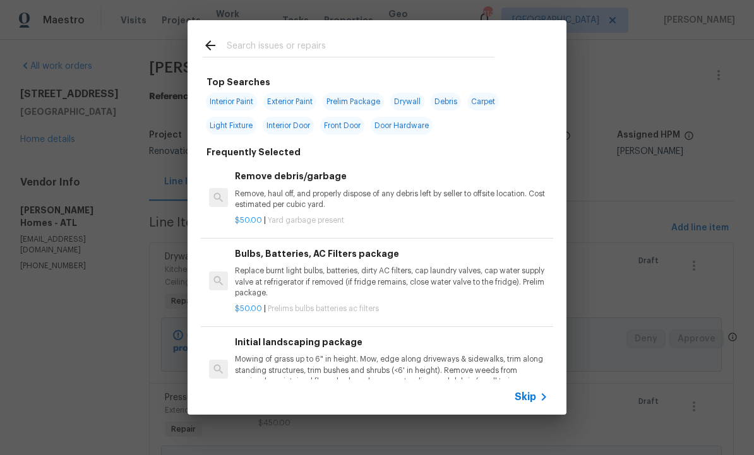
click at [282, 44] on input "text" at bounding box center [361, 47] width 268 height 19
type input "Bulbs"
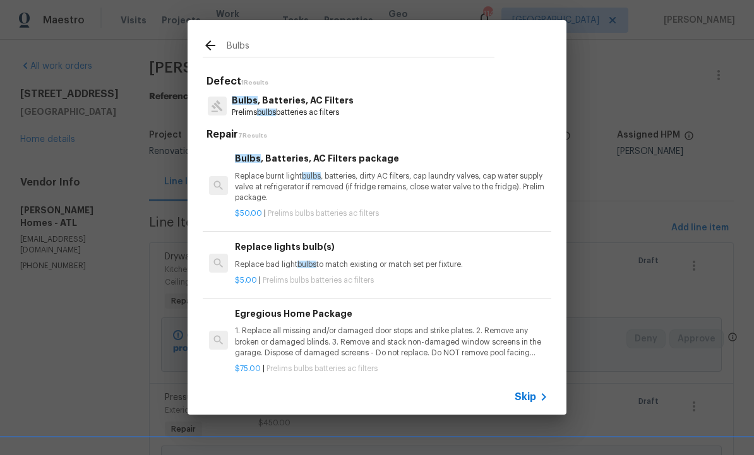
click at [320, 102] on p "Bulbs , Batteries, AC Filters" at bounding box center [293, 100] width 122 height 13
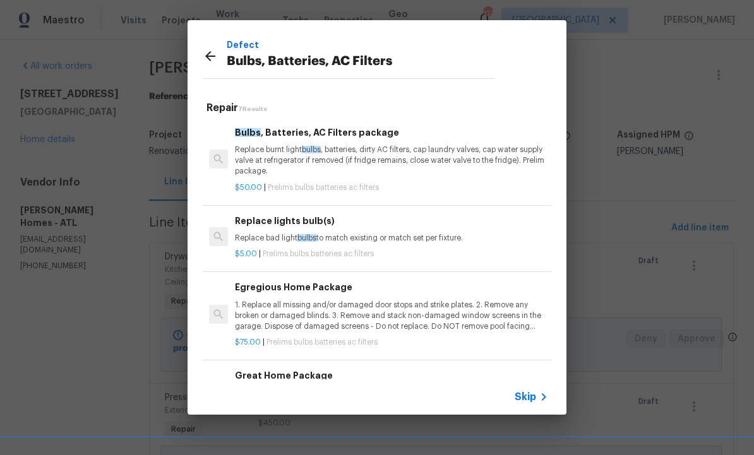
click at [342, 310] on p "1. Replace all missing and/or damaged door stops and strike plates. 2. Remove a…" at bounding box center [391, 316] width 313 height 32
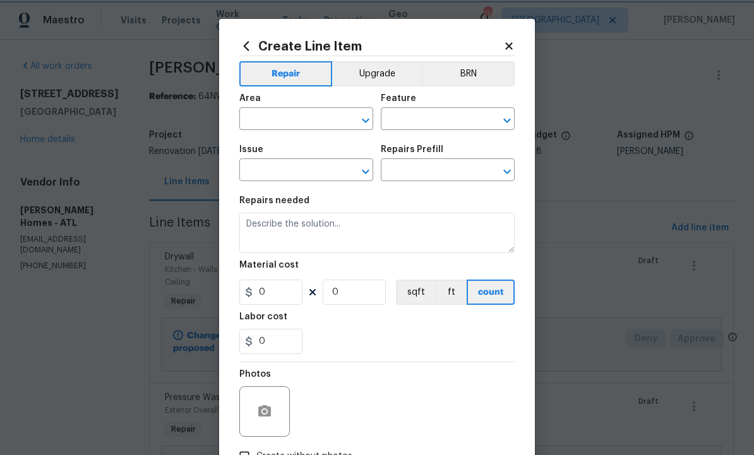
type input "Home Readiness Packages"
type input "Bulbs, Batteries, AC Filters"
type input "Egregious Home Package $75.00"
type textarea "1. Replace all missing and/or damaged door stops and strike plates. 2. Remove a…"
type input "75"
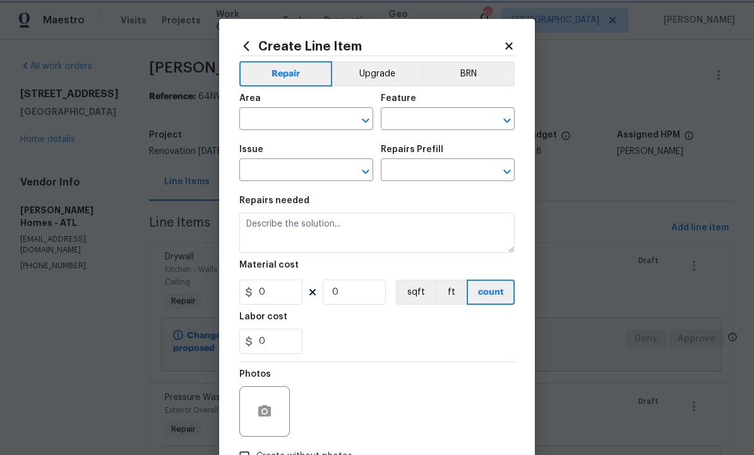
type input "1"
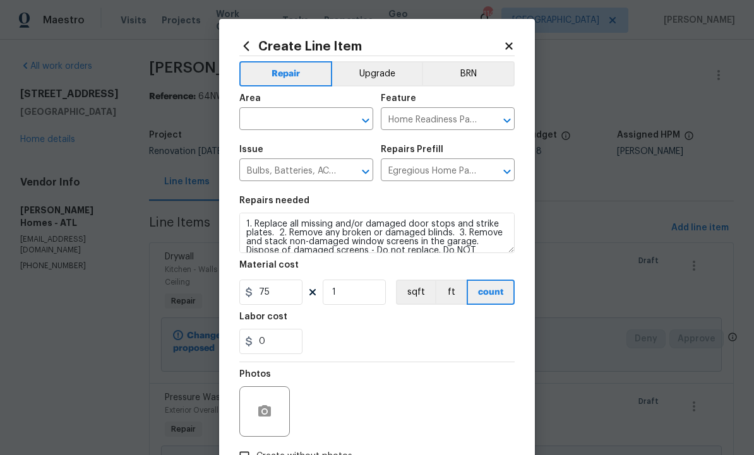
click at [312, 116] on input "text" at bounding box center [288, 121] width 99 height 20
click at [303, 169] on li "Interior Overall" at bounding box center [306, 170] width 134 height 21
type input "Interior Overall"
click at [264, 404] on button "button" at bounding box center [264, 412] width 30 height 30
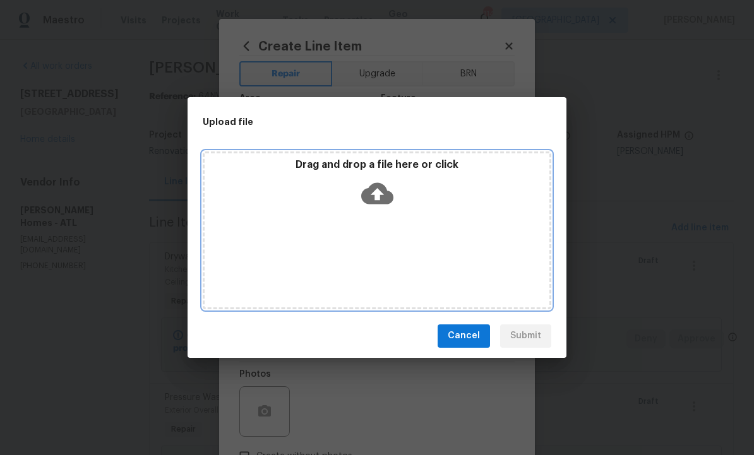
click at [364, 188] on icon at bounding box center [377, 193] width 32 height 32
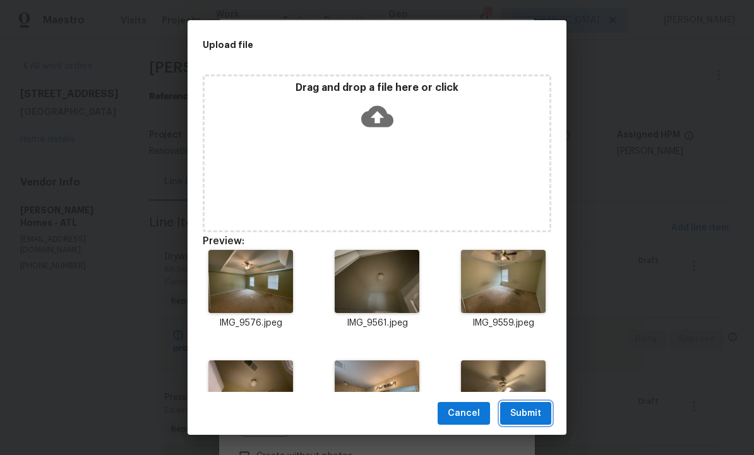
click at [525, 411] on span "Submit" at bounding box center [525, 414] width 31 height 16
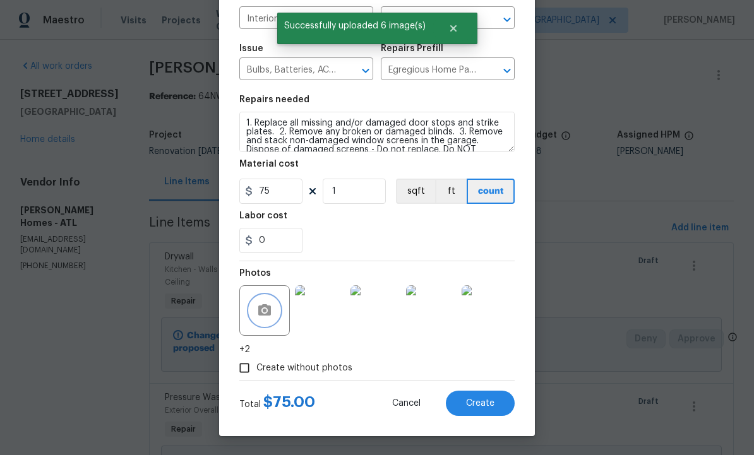
scroll to position [104, 0]
click at [484, 402] on span "Create" at bounding box center [480, 403] width 28 height 9
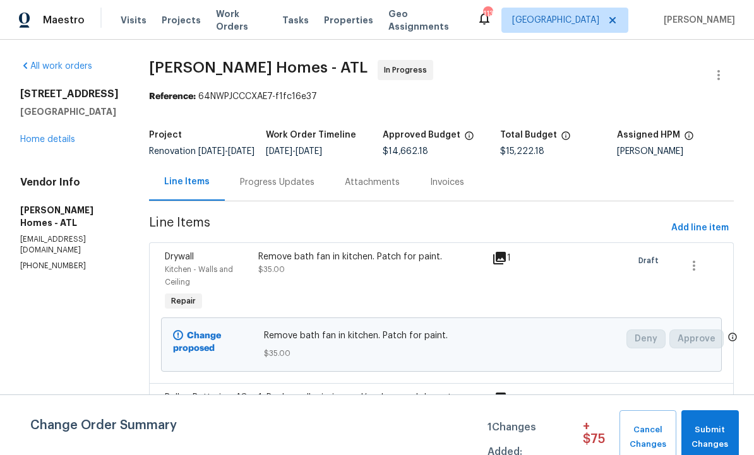
scroll to position [0, 0]
click at [697, 236] on span "Add line item" at bounding box center [699, 228] width 57 height 16
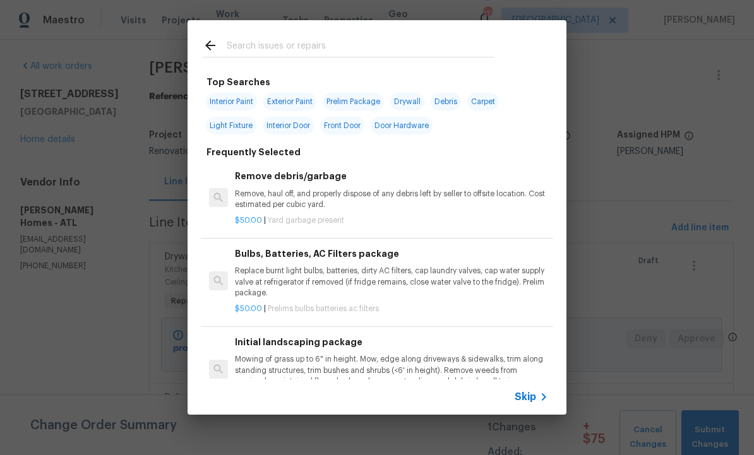
click at [291, 49] on input "text" at bounding box center [361, 47] width 268 height 19
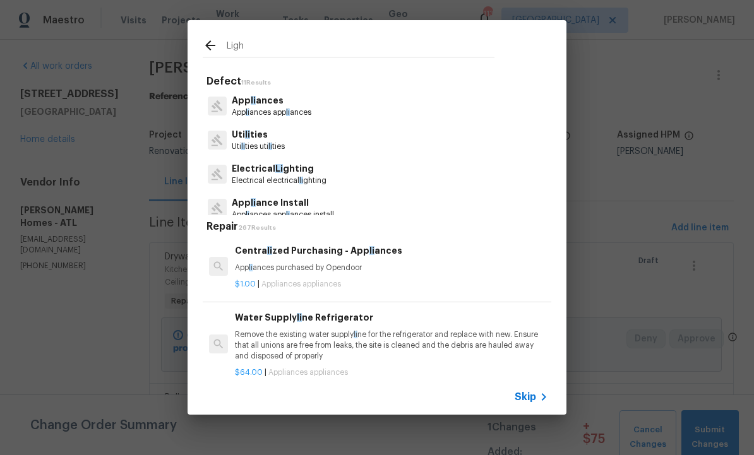
type input "Light"
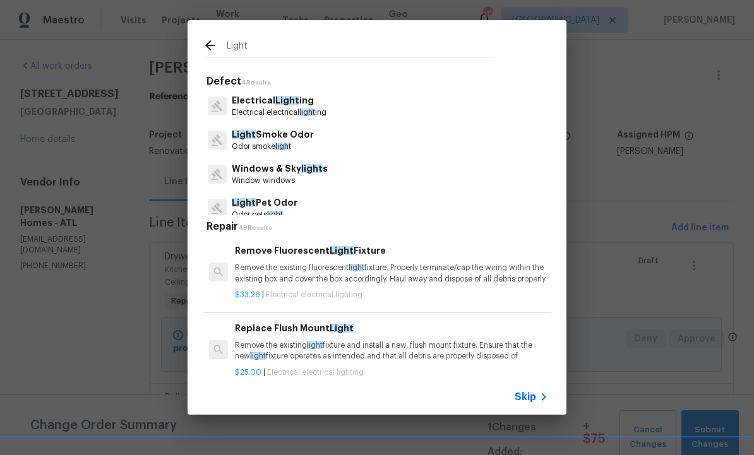
click at [287, 97] on span "Light" at bounding box center [287, 100] width 24 height 9
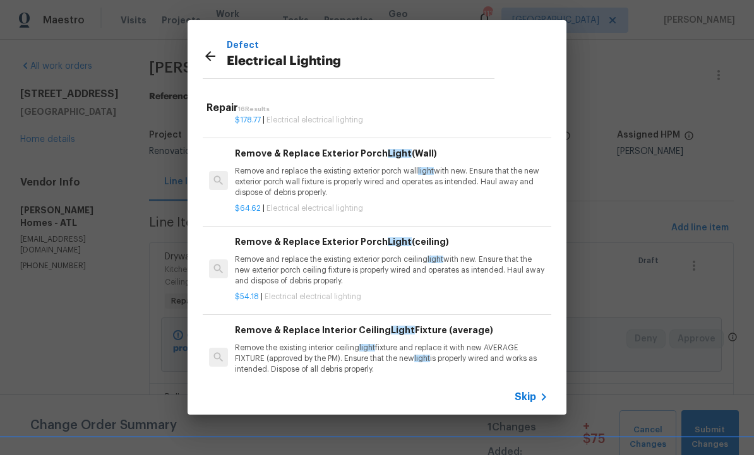
scroll to position [747, 0]
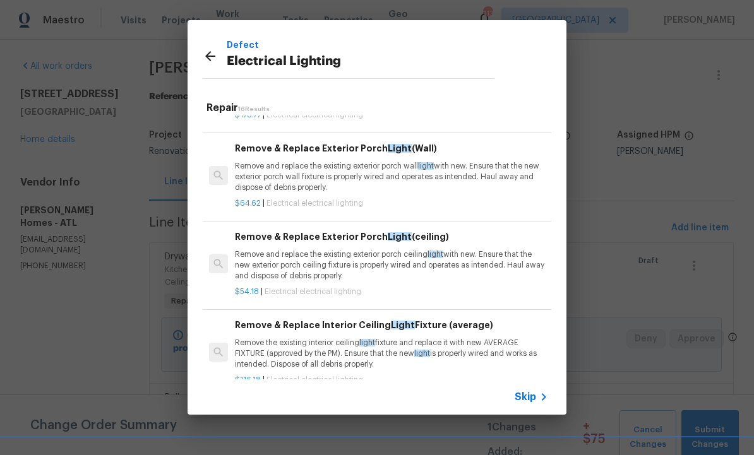
click at [326, 251] on div "Remove & Replace Exterior Porch Light (ceiling) Remove and replace the existing…" at bounding box center [391, 256] width 313 height 52
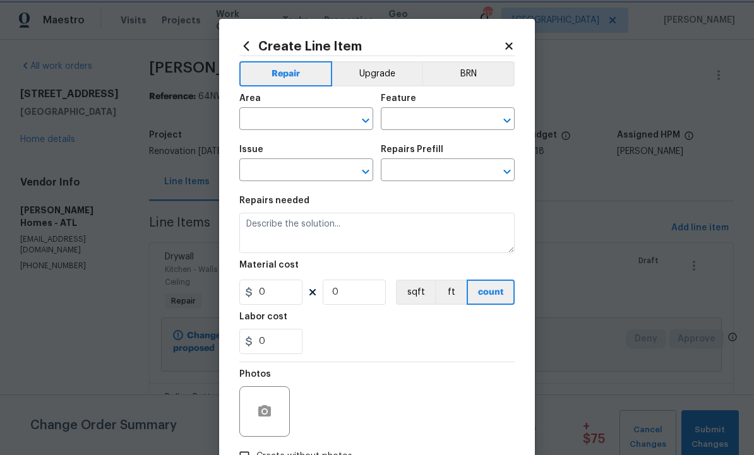
type input "Electrical Lighting"
type input "Remove & Replace Exterior Porch Light (ceiling) $54.18"
type textarea "Remove and replace the existing exterior porch ceiling light with new. Ensure t…"
type input "54.18"
type input "1"
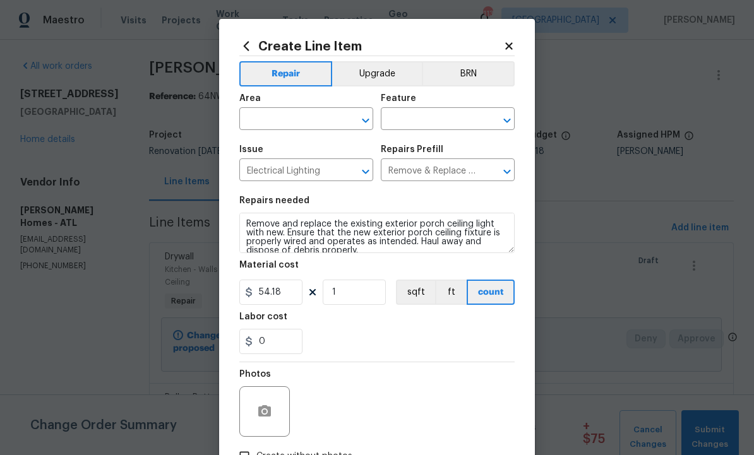
click at [298, 114] on input "text" at bounding box center [288, 121] width 99 height 20
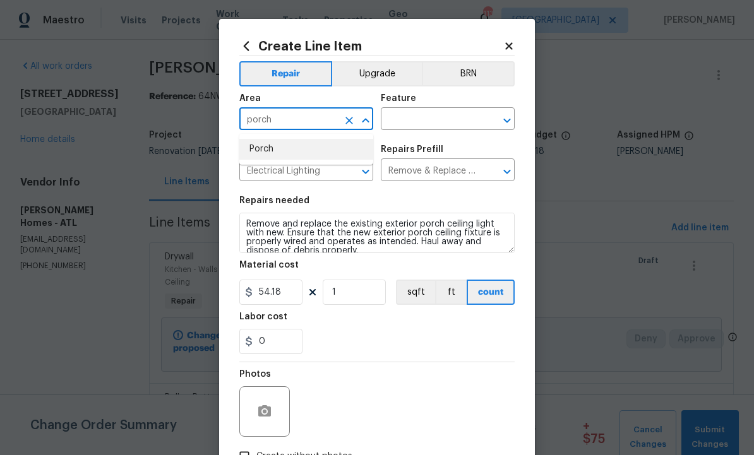
click at [287, 150] on li "Porch" at bounding box center [306, 149] width 134 height 21
type input "Porch"
click at [313, 118] on input "Porch" at bounding box center [288, 121] width 99 height 20
click at [431, 120] on input "text" at bounding box center [430, 121] width 99 height 20
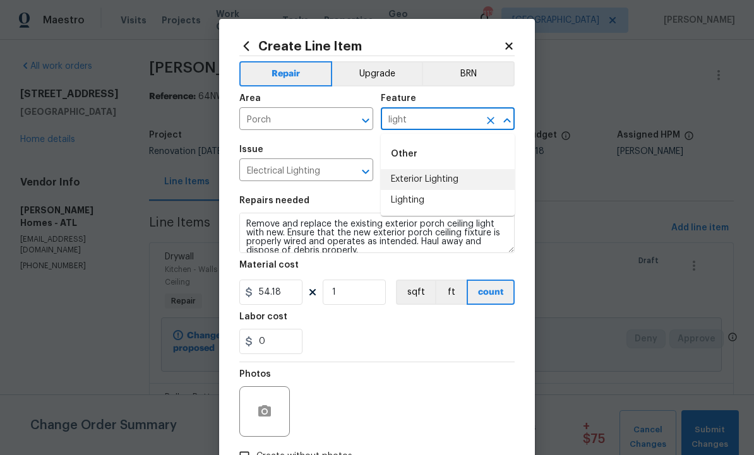
click at [452, 179] on li "Exterior Lighting" at bounding box center [448, 179] width 134 height 21
type input "Exterior Lighting"
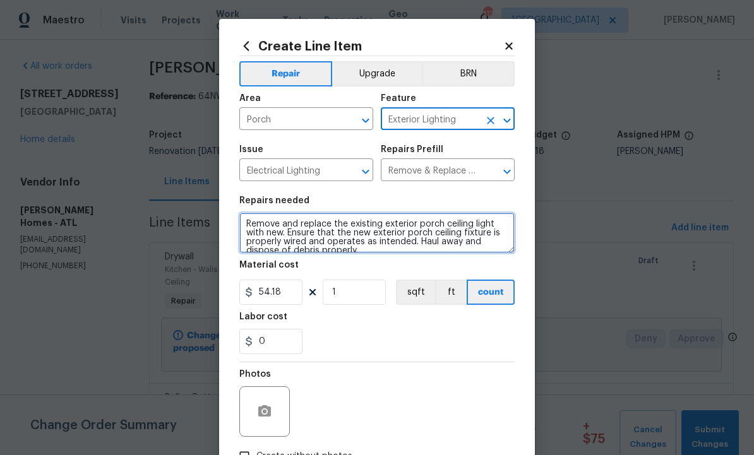
click at [418, 253] on textarea "Remove and replace the existing exterior porch ceiling light with new. Ensure t…" at bounding box center [376, 233] width 275 height 40
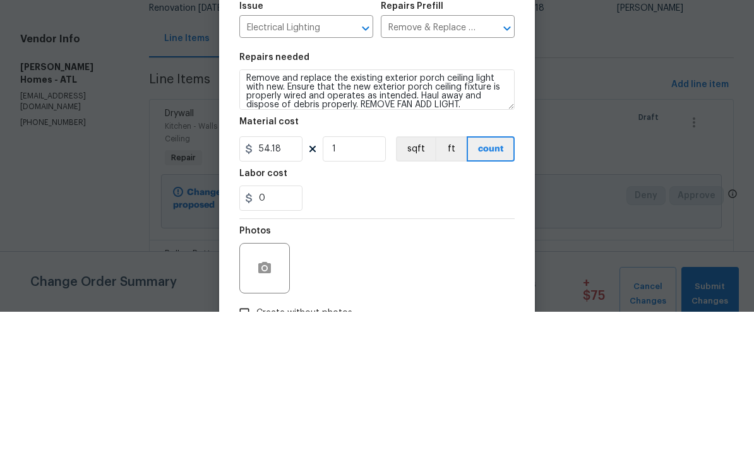
scroll to position [42, 0]
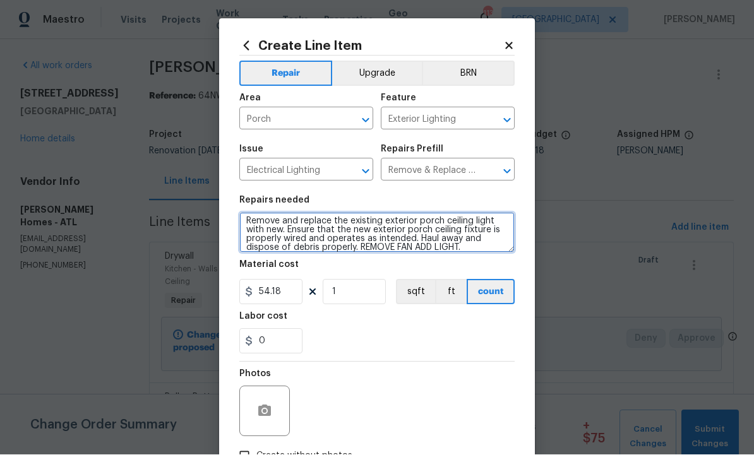
type textarea "Remove and replace the existing exterior porch ceiling light with new. Ensure t…"
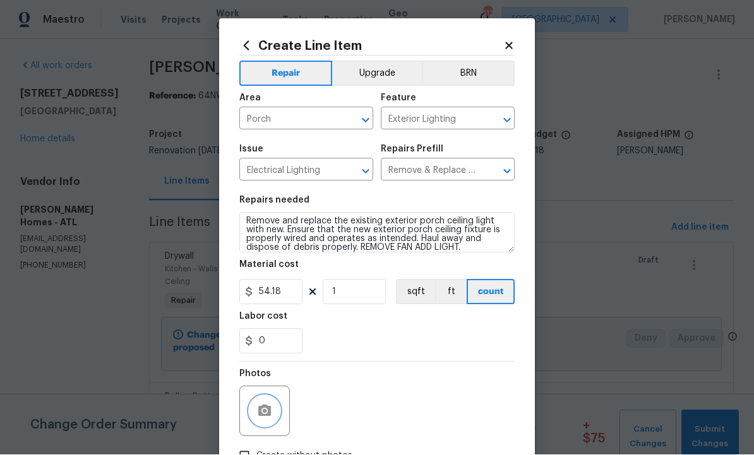
click at [266, 412] on circle "button" at bounding box center [265, 412] width 4 height 4
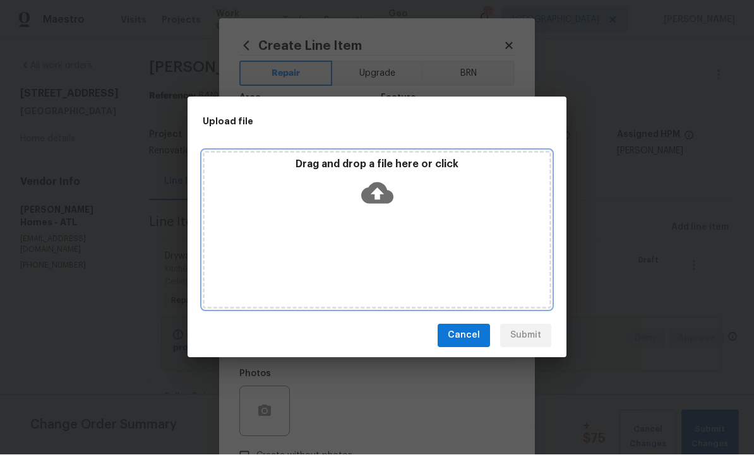
click at [369, 187] on icon at bounding box center [377, 193] width 32 height 21
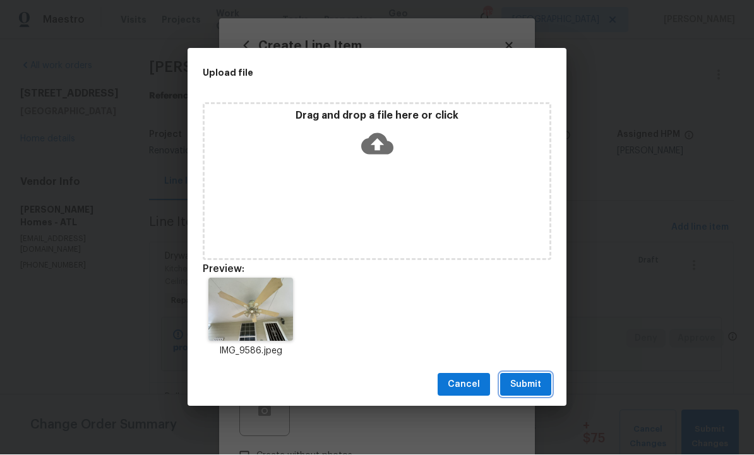
click at [529, 378] on span "Submit" at bounding box center [525, 386] width 31 height 16
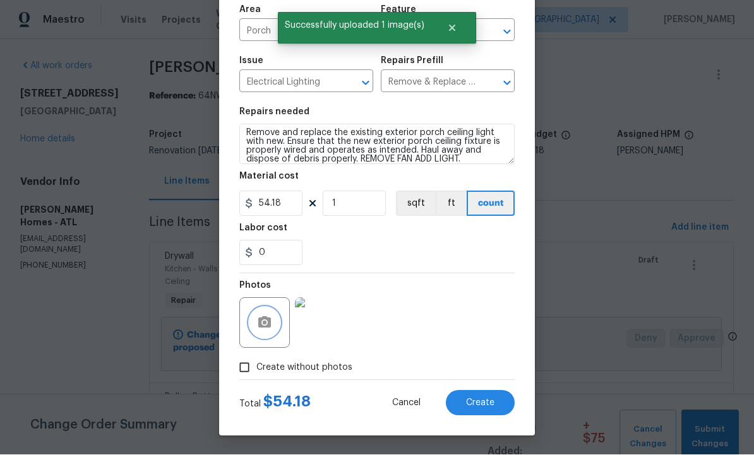
scroll to position [91, 0]
click at [479, 405] on span "Create" at bounding box center [480, 403] width 28 height 9
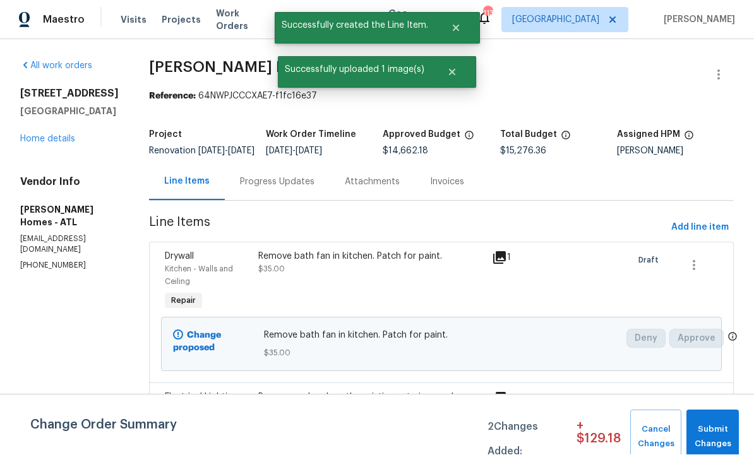
scroll to position [1, 0]
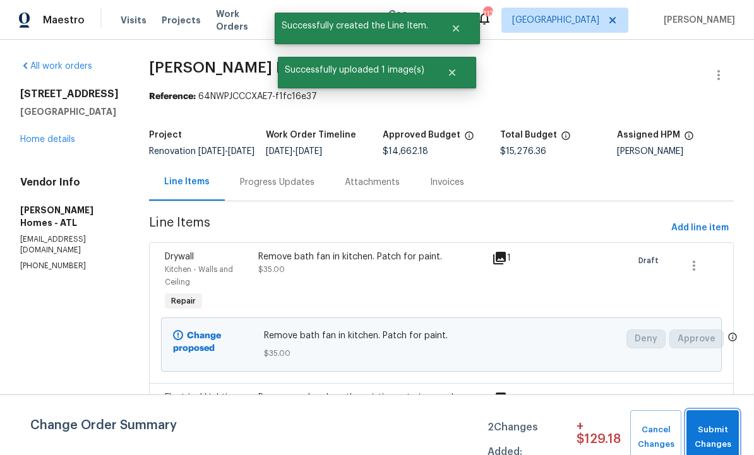
click at [724, 431] on span "Submit Changes" at bounding box center [713, 437] width 40 height 29
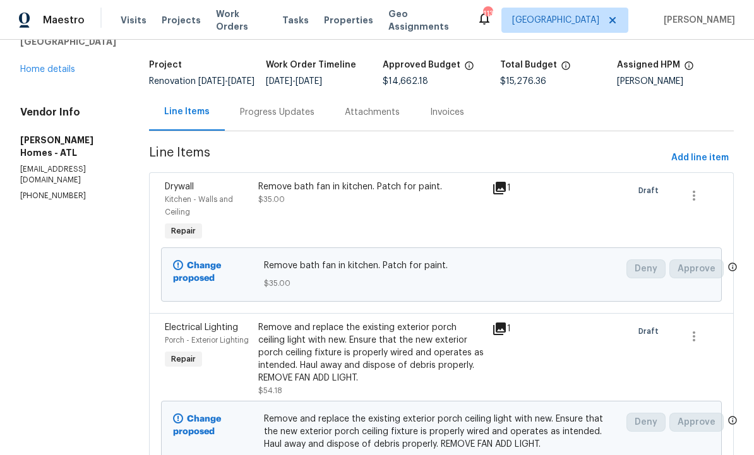
scroll to position [68, 0]
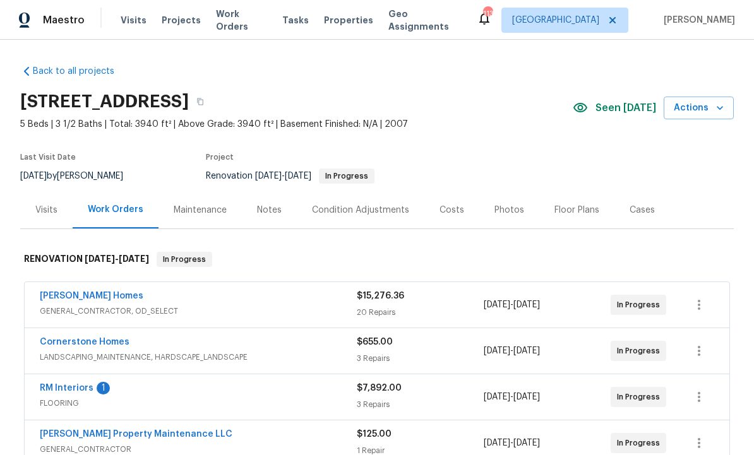
click at [443, 209] on div "Costs" at bounding box center [452, 210] width 25 height 13
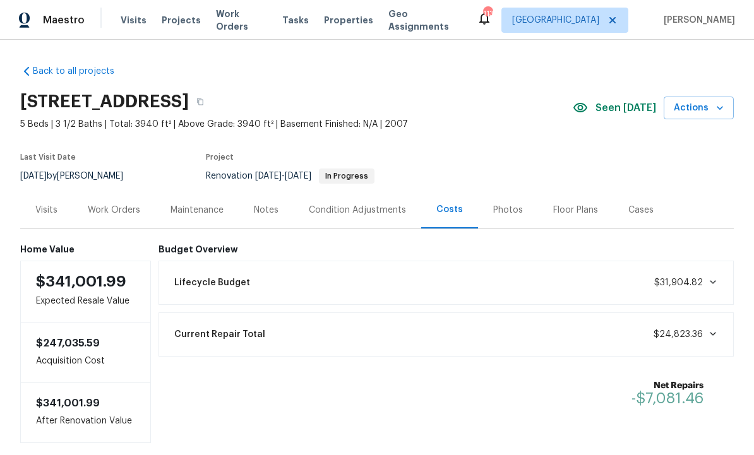
click at [113, 211] on div "Work Orders" at bounding box center [114, 210] width 52 height 13
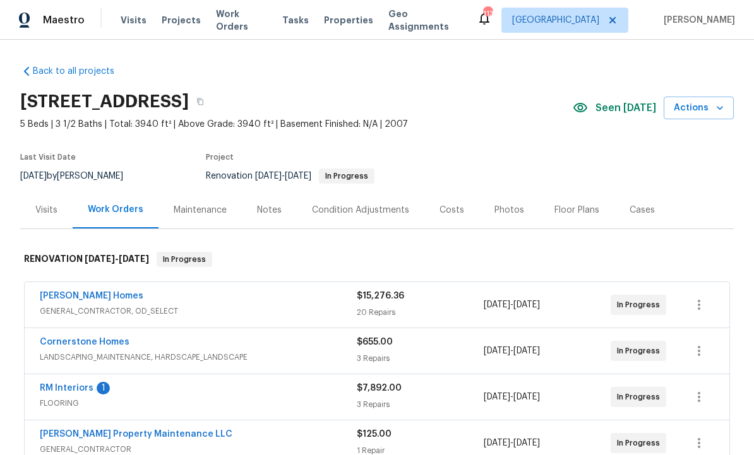
click at [265, 208] on div "Notes" at bounding box center [269, 210] width 25 height 13
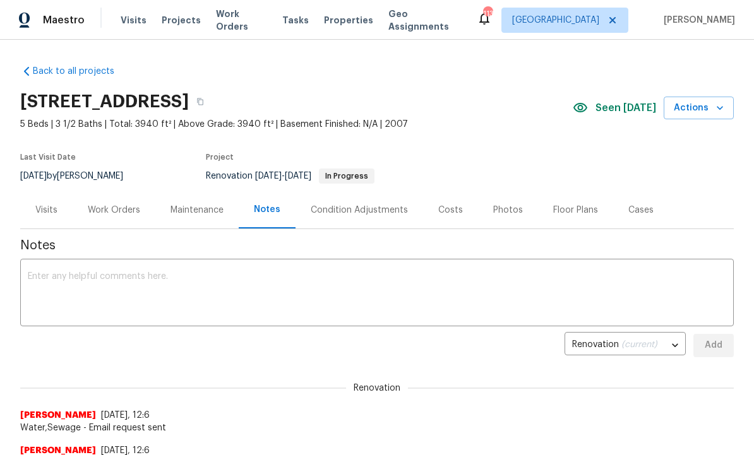
click at [52, 209] on div "Visits" at bounding box center [46, 210] width 22 height 13
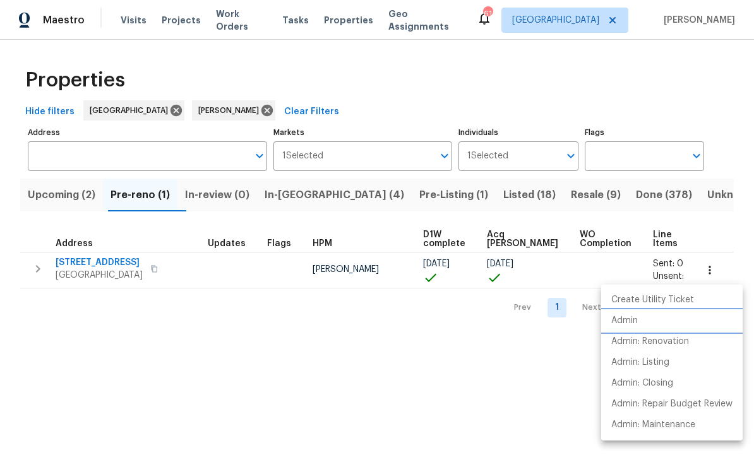
click at [638, 321] on li "Admin" at bounding box center [671, 321] width 141 height 21
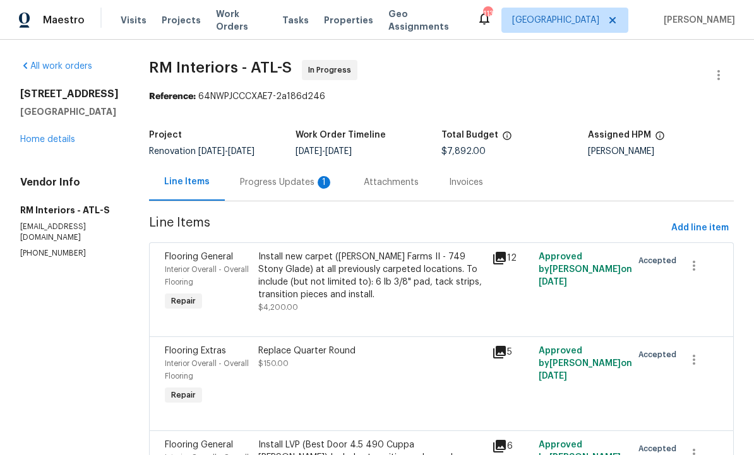
click at [274, 177] on div "Progress Updates 1" at bounding box center [286, 182] width 93 height 13
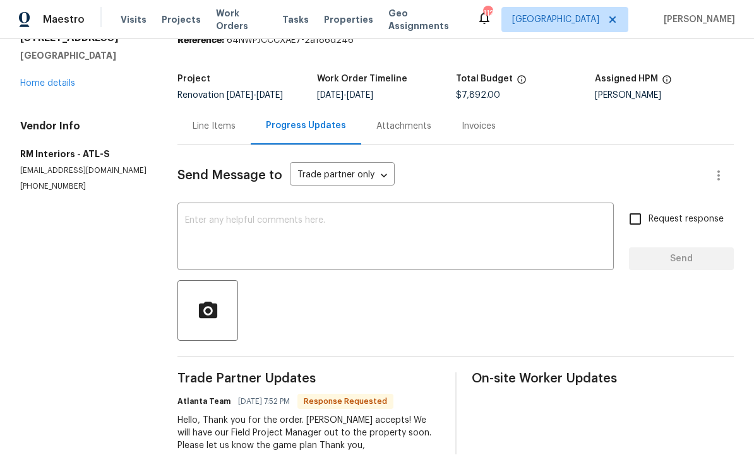
click at [225, 248] on textarea at bounding box center [395, 239] width 421 height 44
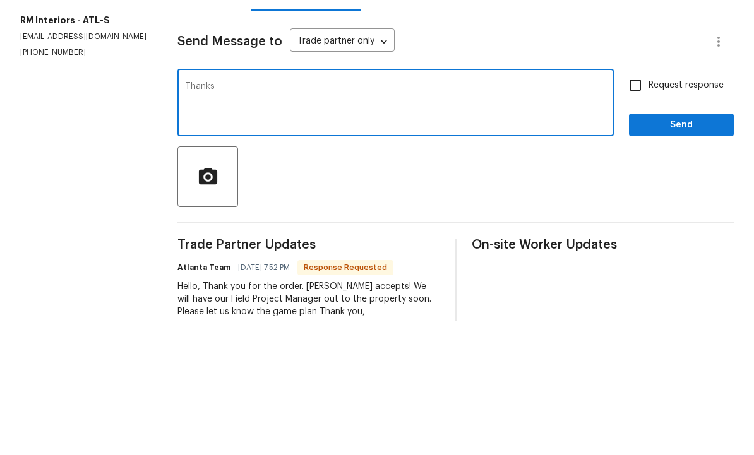
type textarea "Thanks"
click at [680, 252] on span "Send" at bounding box center [681, 260] width 85 height 16
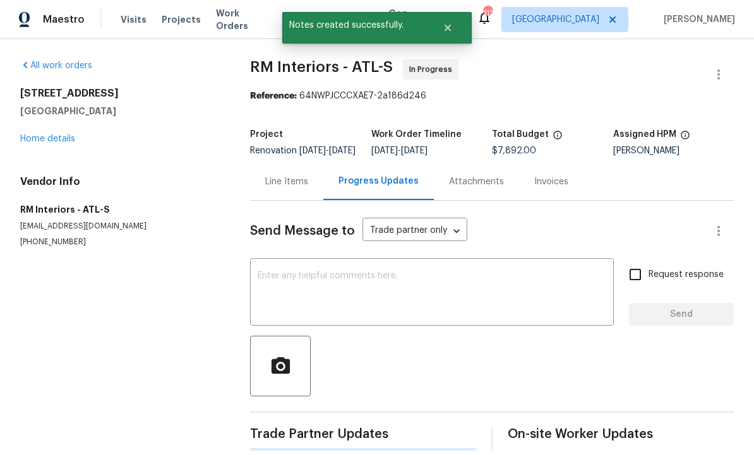
scroll to position [27, 0]
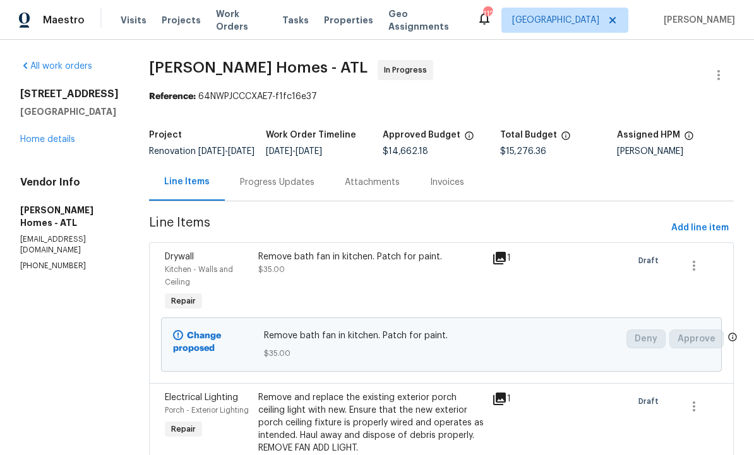
click at [257, 189] on div "Progress Updates" at bounding box center [277, 182] width 75 height 13
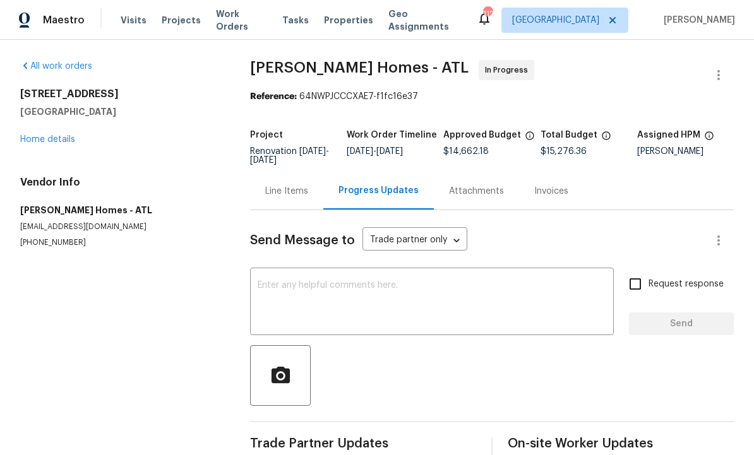
click at [356, 286] on textarea at bounding box center [432, 303] width 349 height 44
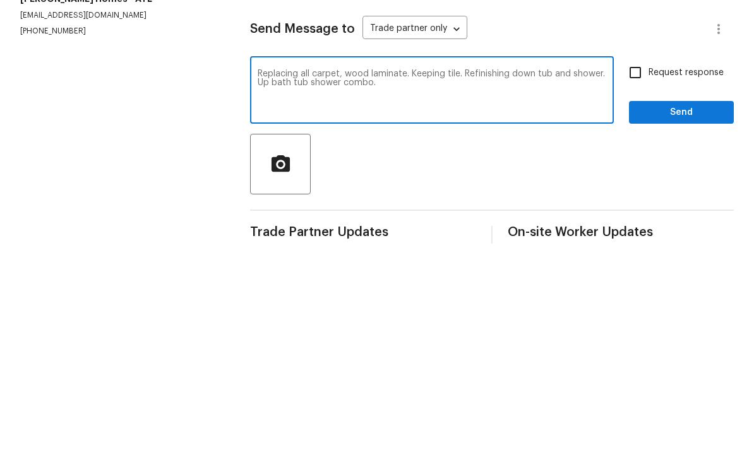
click at [462, 281] on textarea "Replacing all carpet, wood laminate. Keeping tile. Refinishing down tub and sho…" at bounding box center [432, 303] width 349 height 44
click at [455, 281] on textarea "Replacing all carpet, wood laminate. Keeping tile. RMI Flooring. Refinishing do…" at bounding box center [432, 303] width 349 height 44
type textarea "Replacing all carpet, wood laminate. Keeping tile. RMI Flooring. Refinishing do…"
click at [642, 271] on input "Request response" at bounding box center [635, 284] width 27 height 27
checkbox input "true"
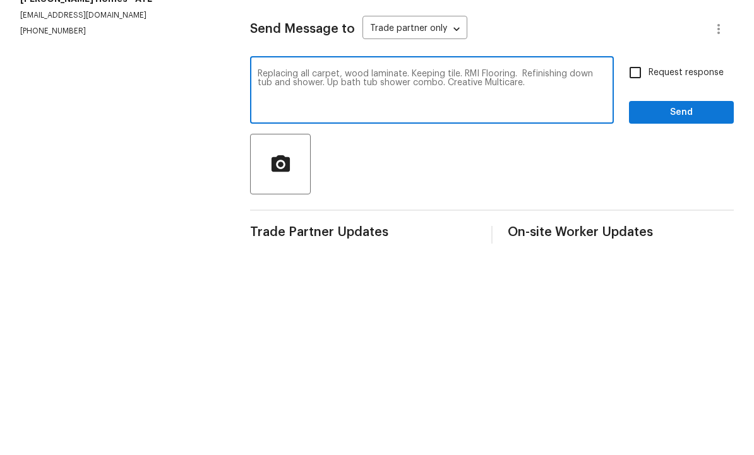
scroll to position [23, 0]
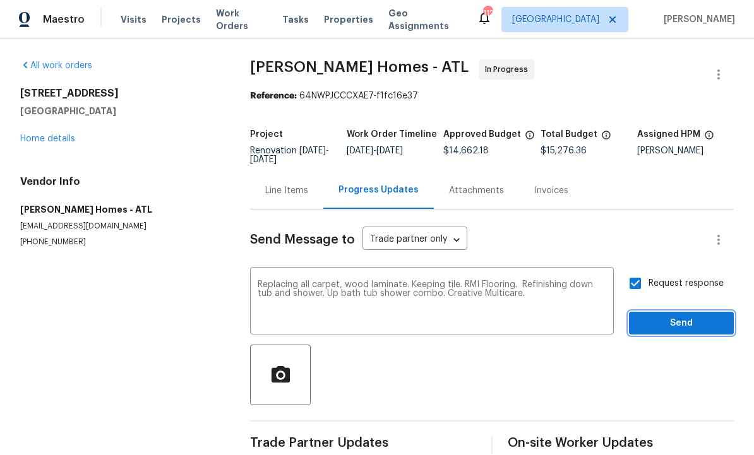
click at [665, 316] on span "Send" at bounding box center [681, 324] width 85 height 16
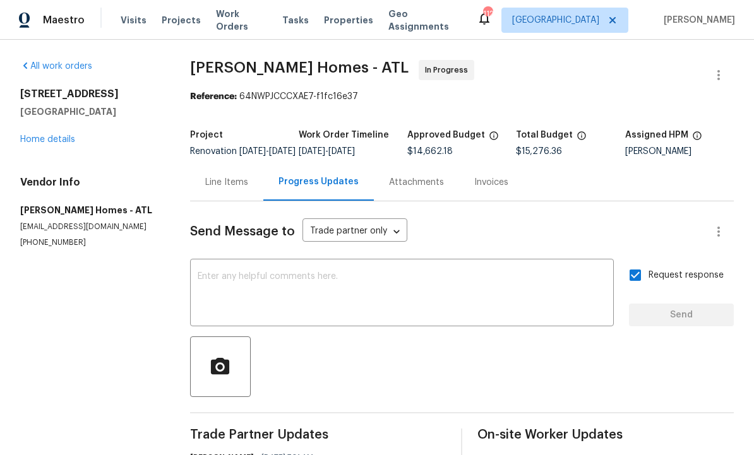
scroll to position [0, 0]
